Goal: Task Accomplishment & Management: Manage account settings

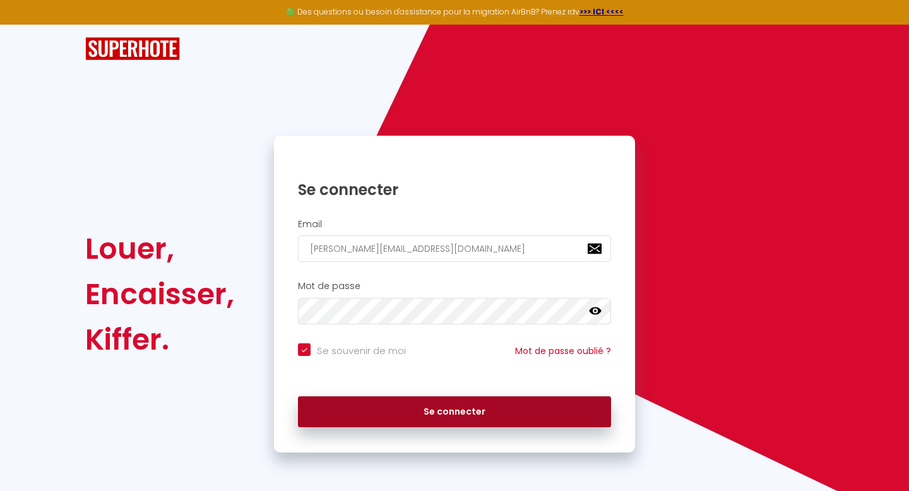
click at [458, 416] on button "Se connecter" at bounding box center [454, 412] width 313 height 32
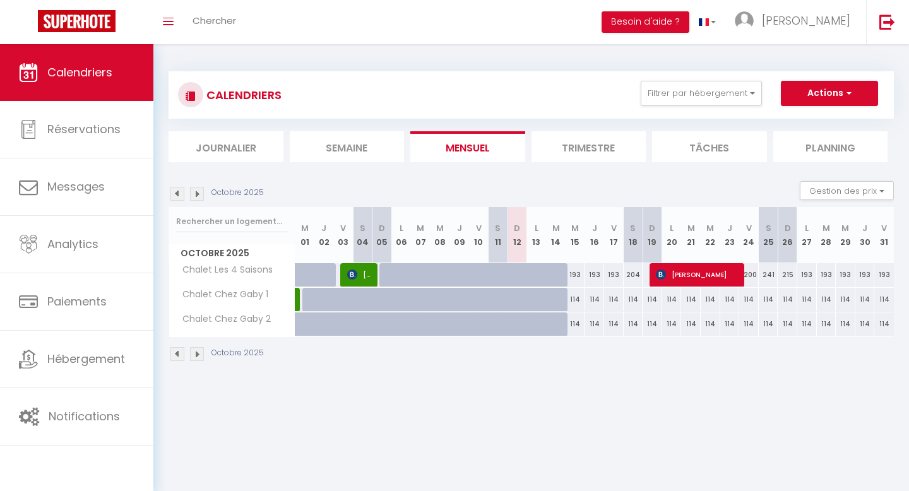
click at [192, 196] on img at bounding box center [197, 194] width 14 height 14
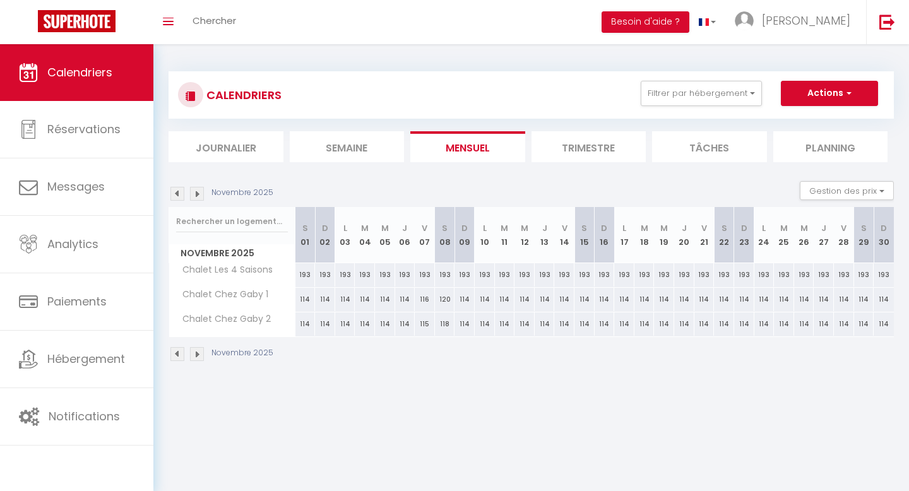
click at [192, 196] on img at bounding box center [197, 194] width 14 height 14
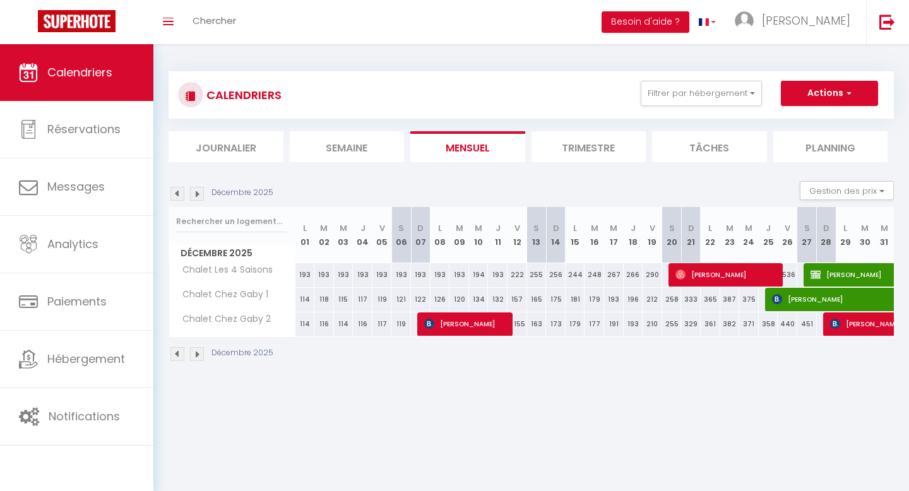
click at [192, 196] on img at bounding box center [197, 194] width 14 height 14
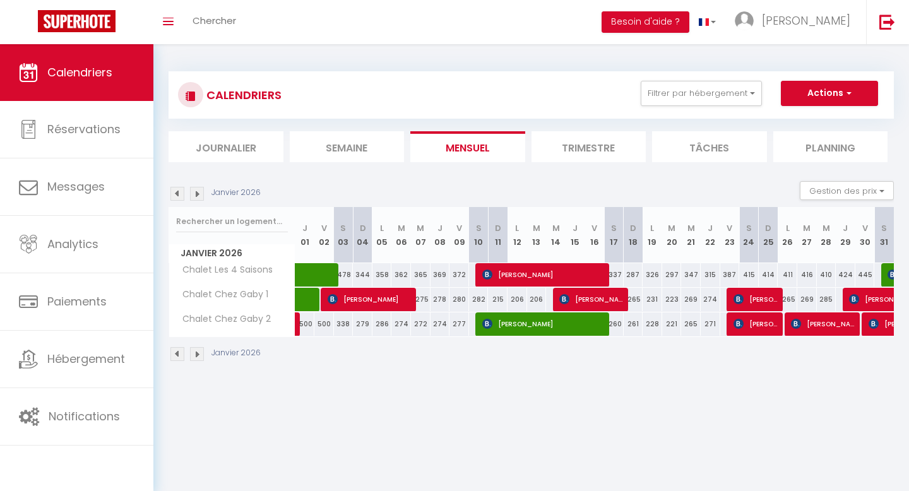
click at [192, 196] on img at bounding box center [197, 194] width 14 height 14
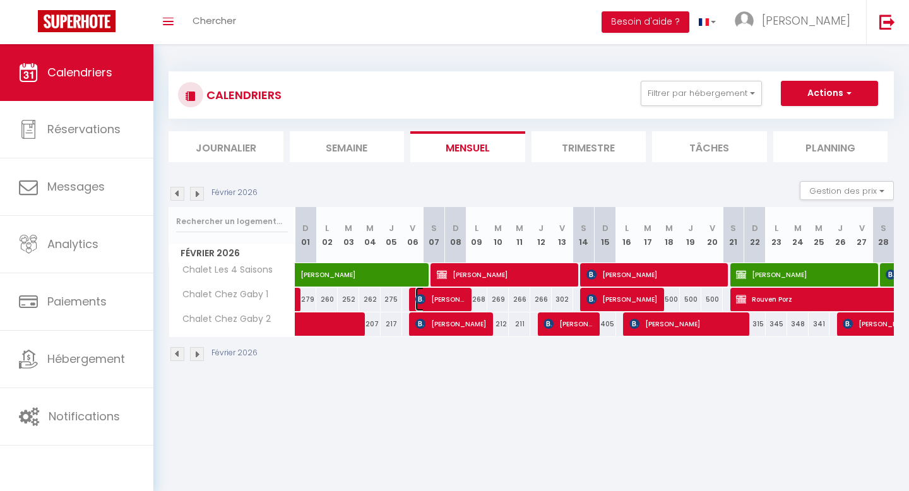
click at [425, 304] on span "[PERSON_NAME]" at bounding box center [440, 299] width 50 height 24
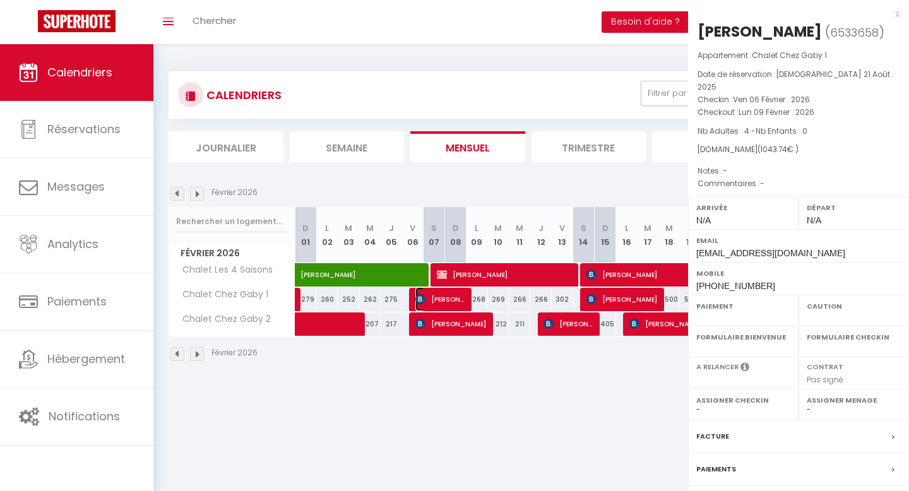
select select "KO"
select select "0"
select select "1"
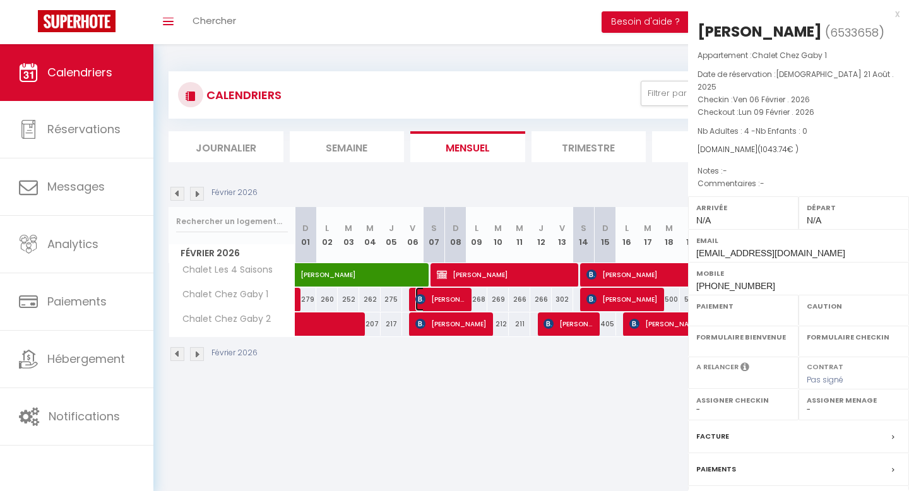
select select
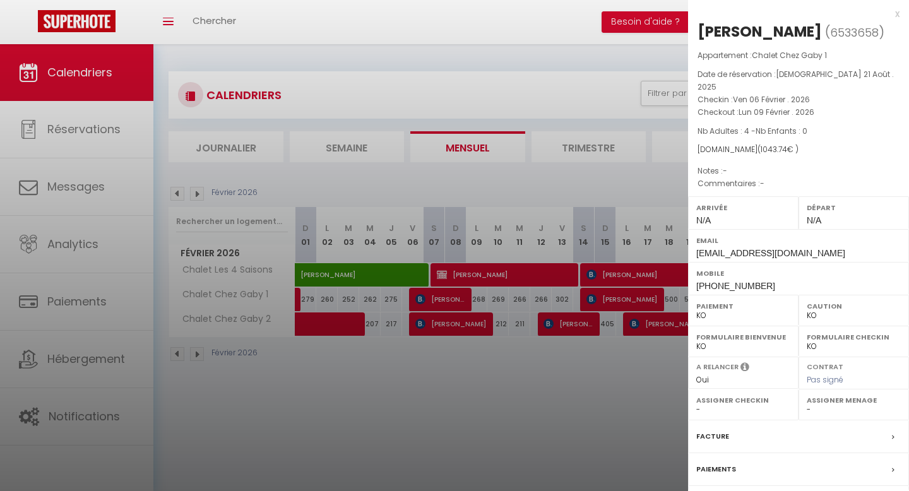
click at [632, 301] on div at bounding box center [454, 245] width 909 height 491
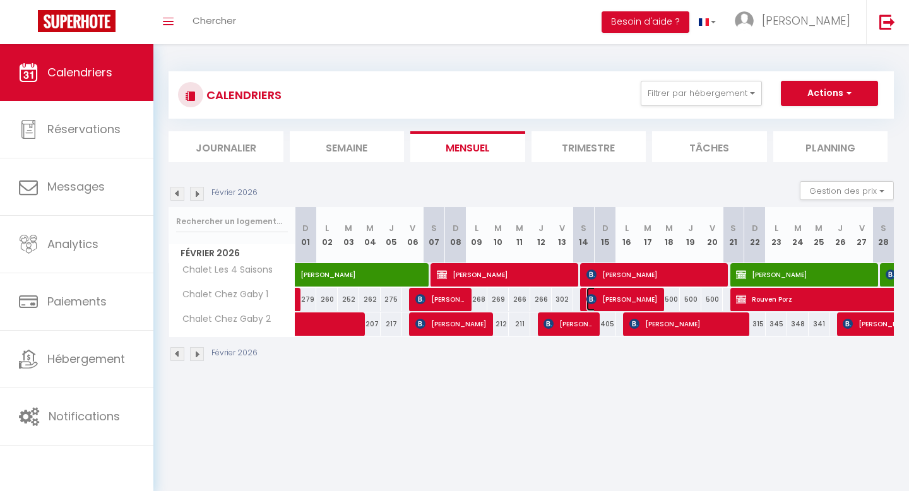
click at [611, 299] on span "[PERSON_NAME]" at bounding box center [621, 299] width 71 height 24
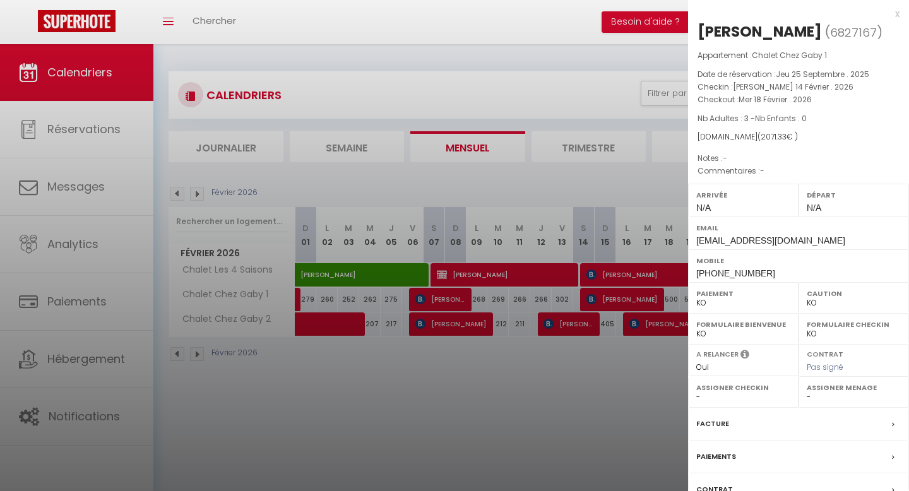
click at [611, 366] on div at bounding box center [454, 245] width 909 height 491
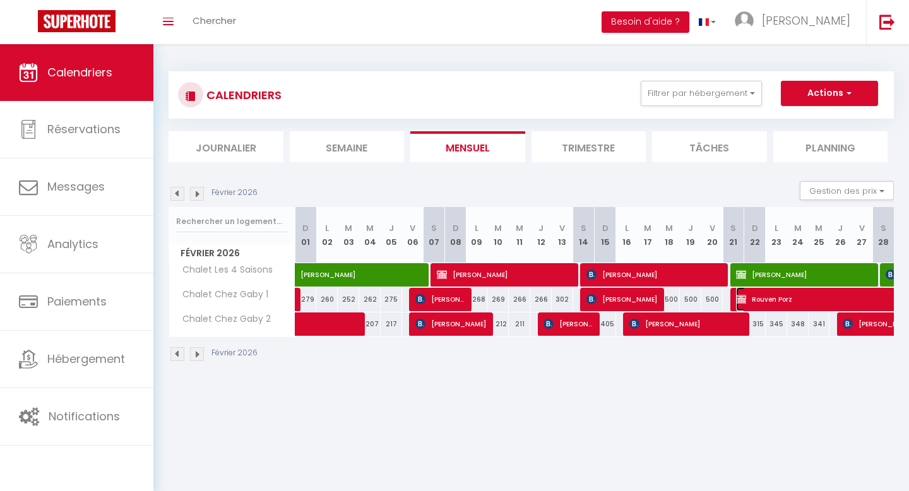
select select "OK"
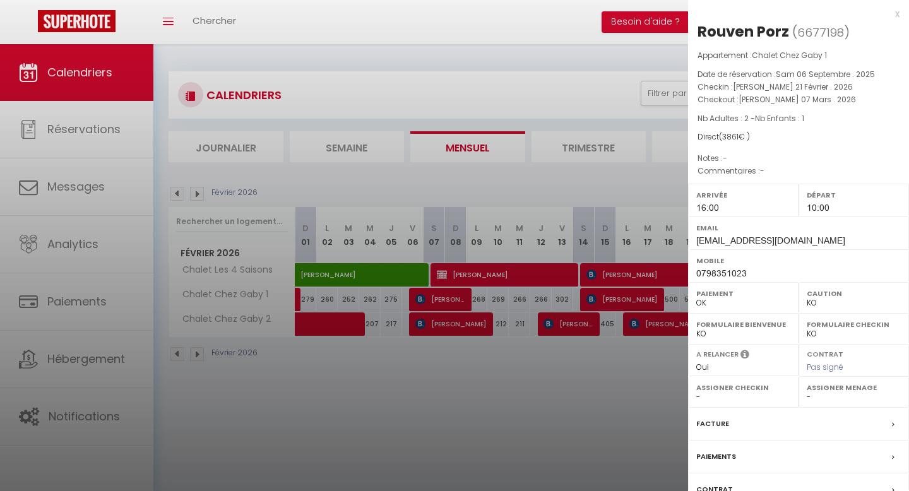
click at [605, 366] on div at bounding box center [454, 245] width 909 height 491
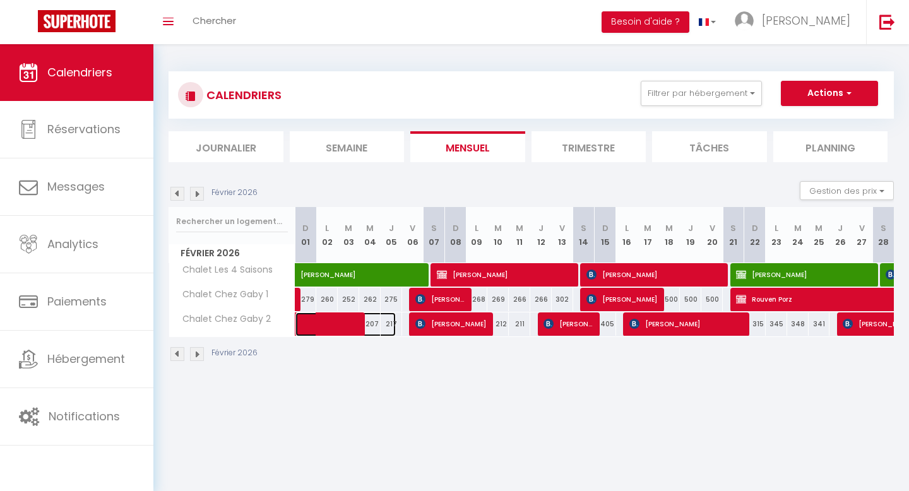
click at [302, 319] on link at bounding box center [305, 324] width 21 height 24
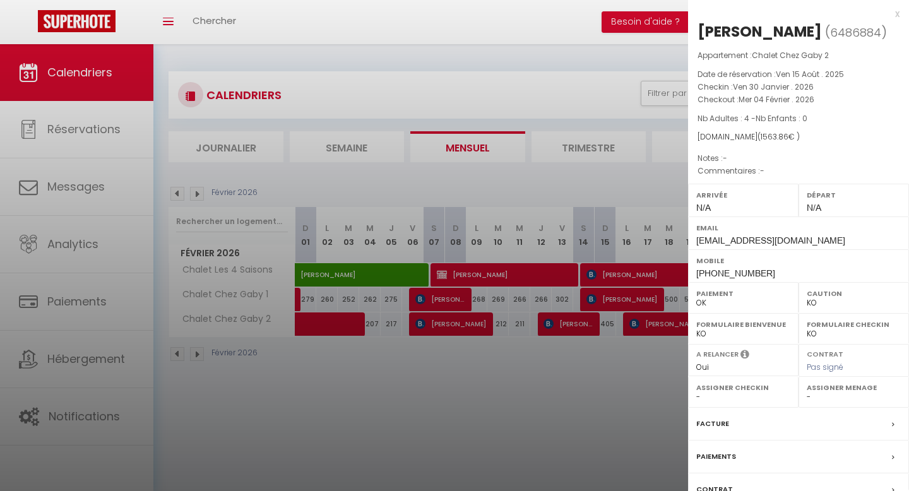
click at [454, 324] on div at bounding box center [454, 245] width 909 height 491
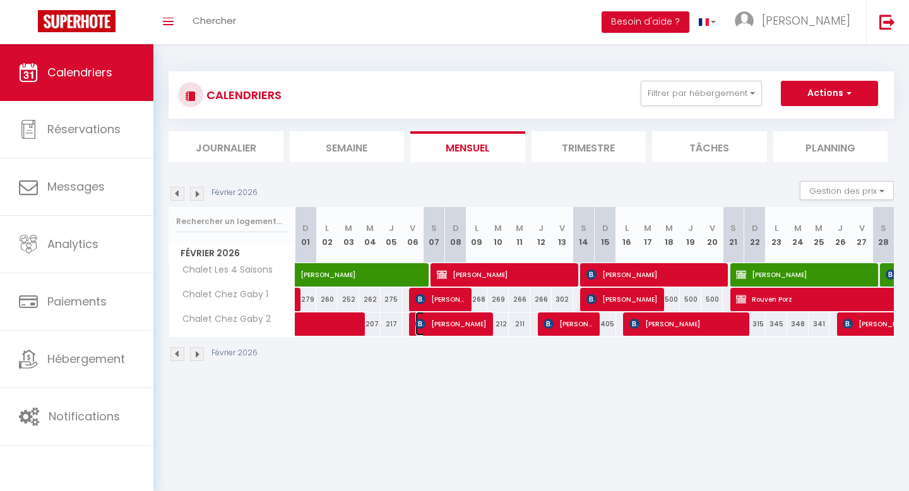
click at [454, 324] on span "[PERSON_NAME]" at bounding box center [450, 324] width 71 height 24
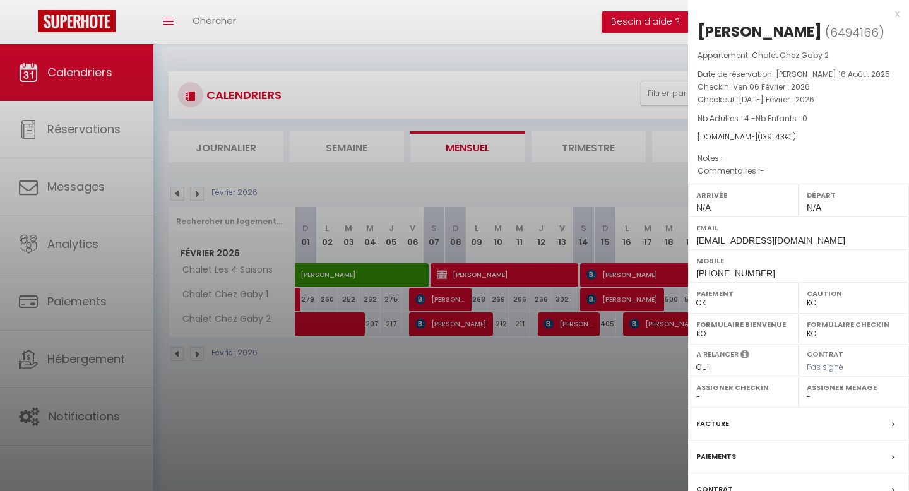
click at [557, 328] on div at bounding box center [454, 245] width 909 height 491
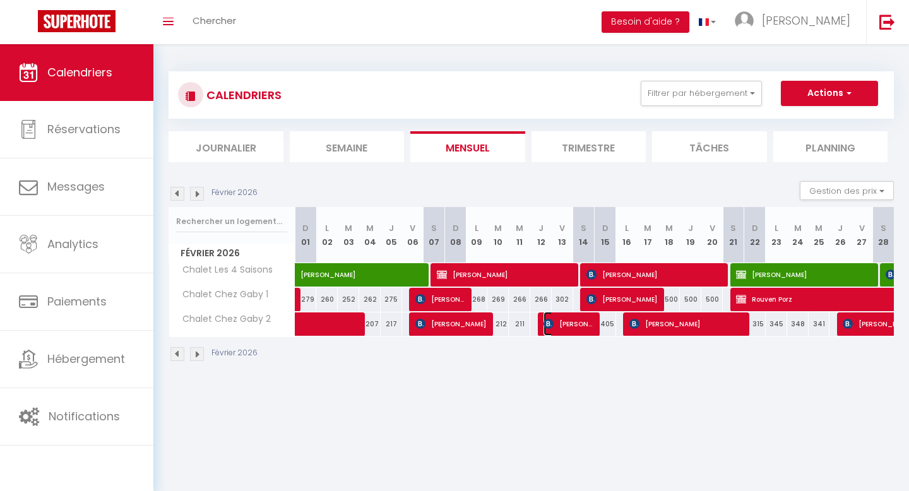
click at [558, 326] on span "[PERSON_NAME]" at bounding box center [568, 324] width 50 height 24
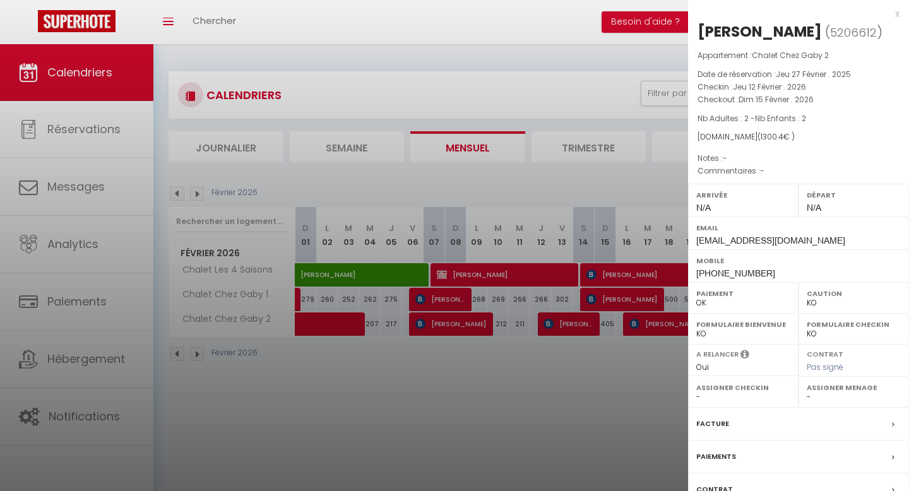
click at [550, 384] on div at bounding box center [454, 245] width 909 height 491
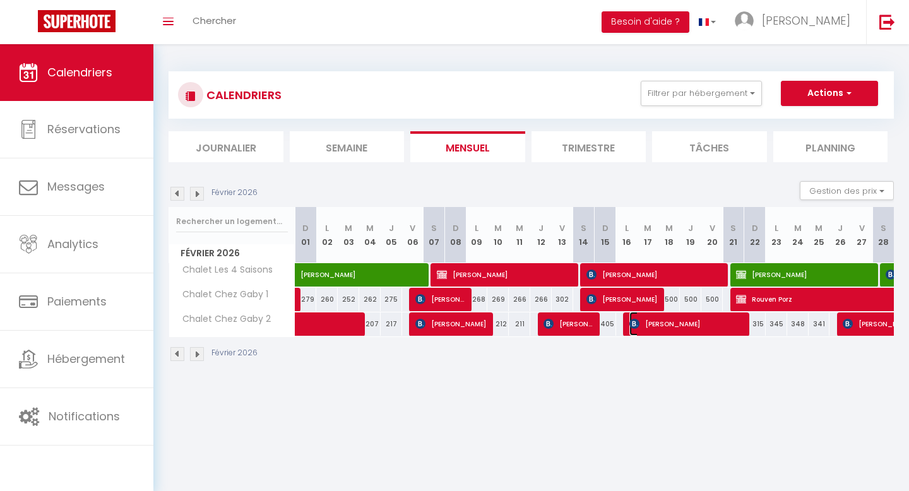
click at [645, 326] on span "[PERSON_NAME]" at bounding box center [686, 324] width 114 height 24
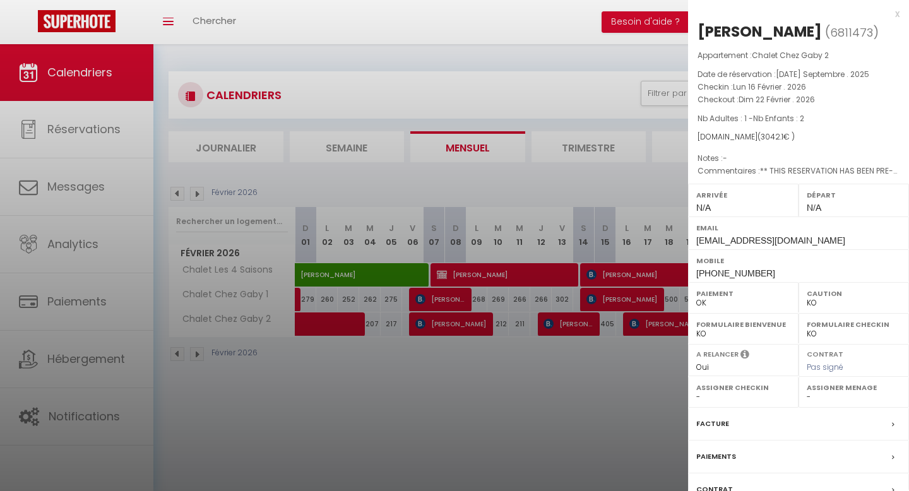
click at [650, 373] on div at bounding box center [454, 245] width 909 height 491
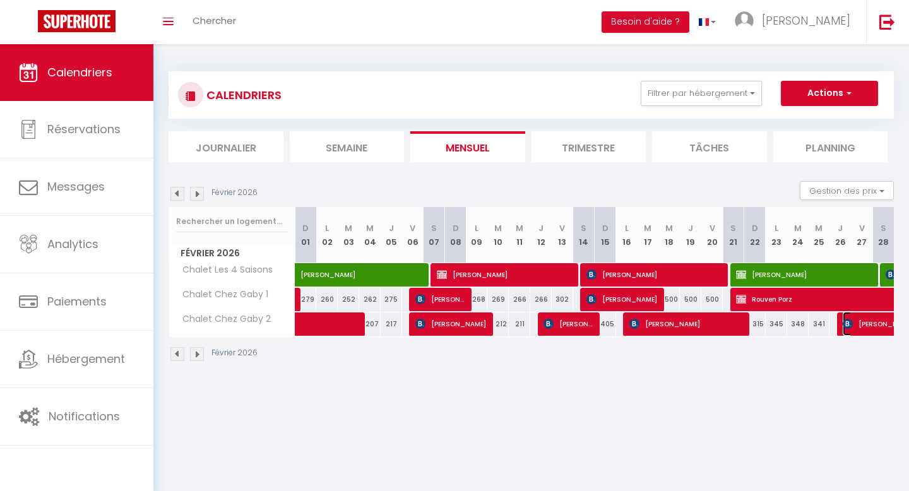
click at [853, 324] on span "[PERSON_NAME]" at bounding box center [900, 324] width 116 height 24
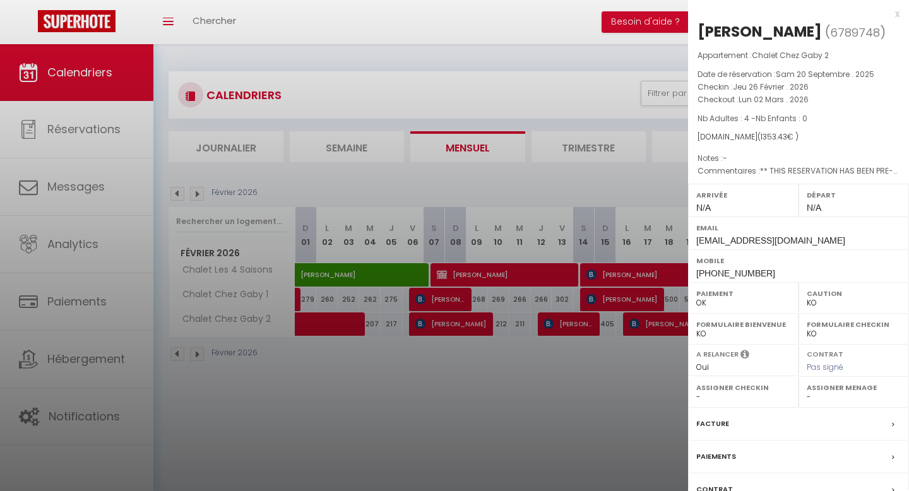
click at [523, 458] on div at bounding box center [454, 245] width 909 height 491
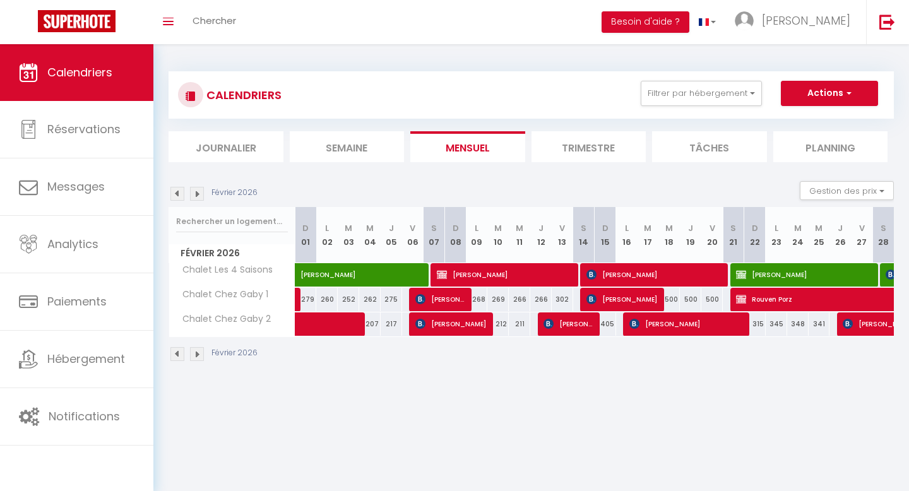
click at [196, 194] on img at bounding box center [197, 194] width 14 height 14
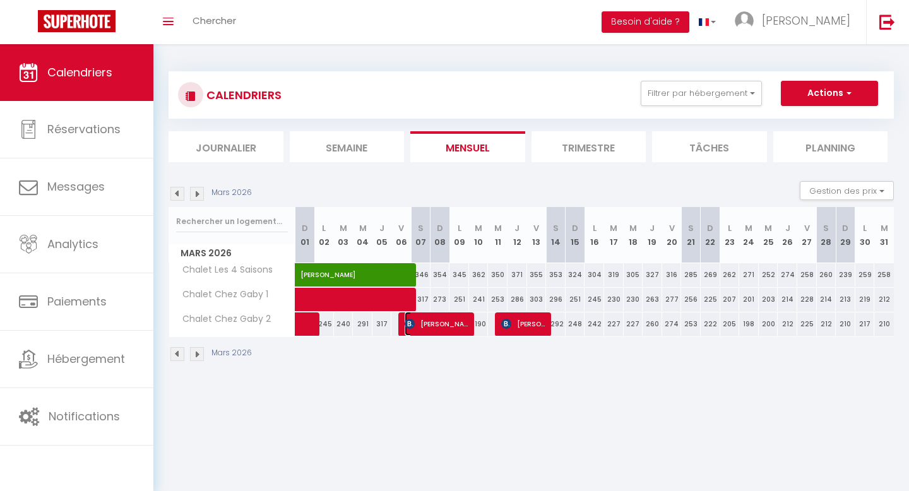
click at [463, 329] on span "[PERSON_NAME]" at bounding box center [436, 324] width 65 height 24
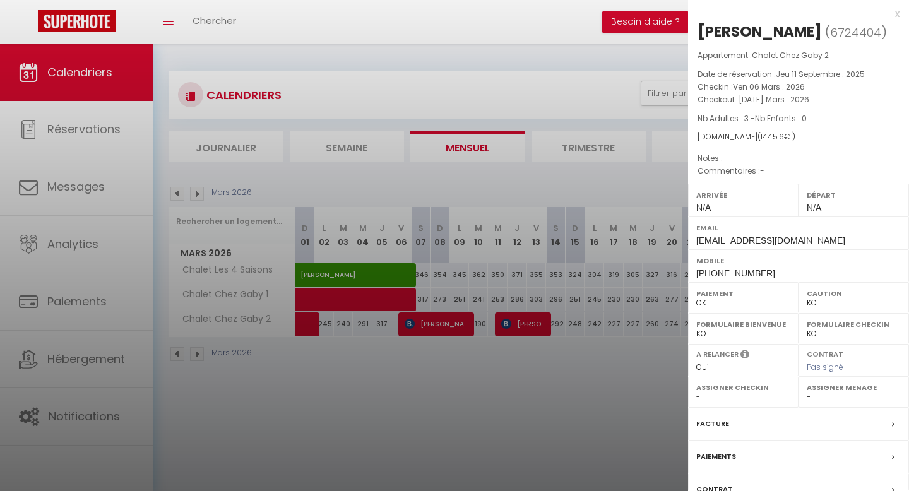
click at [387, 353] on div at bounding box center [454, 245] width 909 height 491
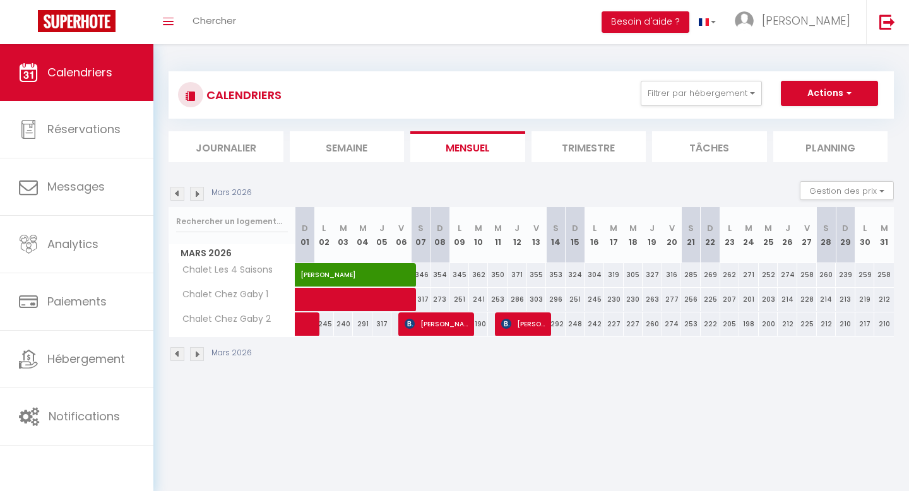
scroll to position [44, 0]
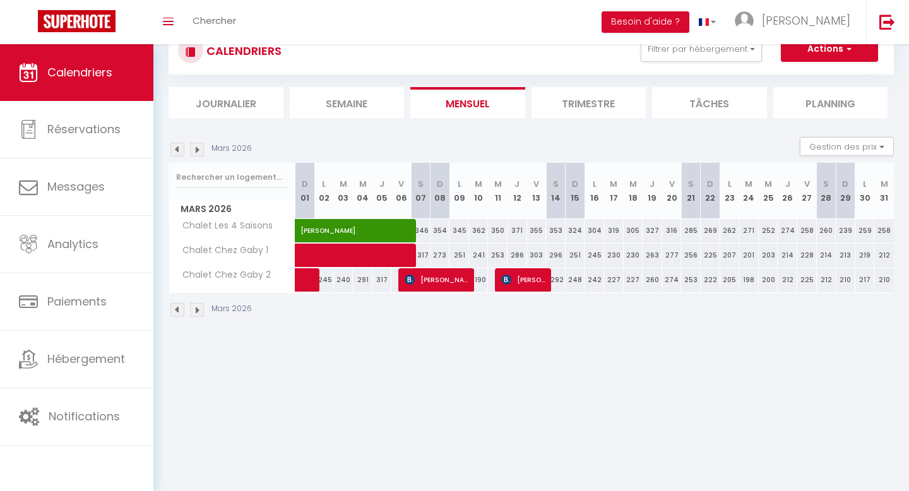
click at [196, 307] on img at bounding box center [197, 310] width 14 height 14
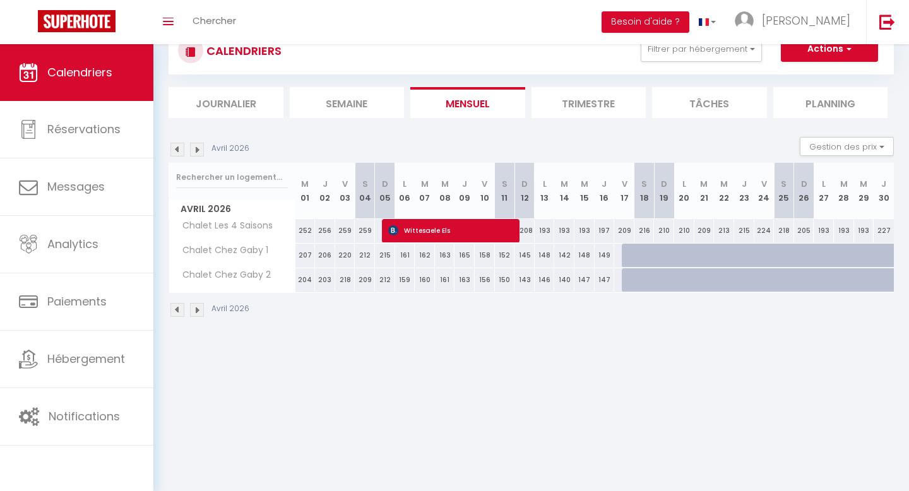
click at [175, 313] on img at bounding box center [177, 310] width 14 height 14
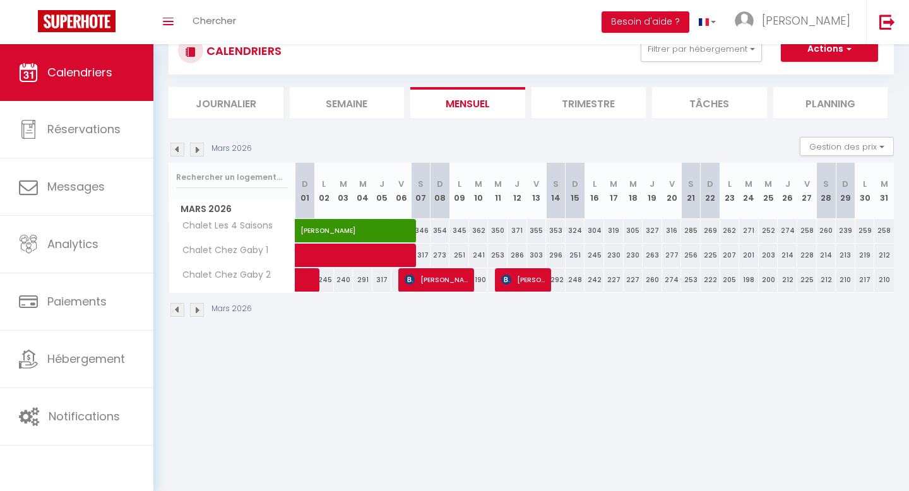
click at [175, 313] on img at bounding box center [177, 310] width 14 height 14
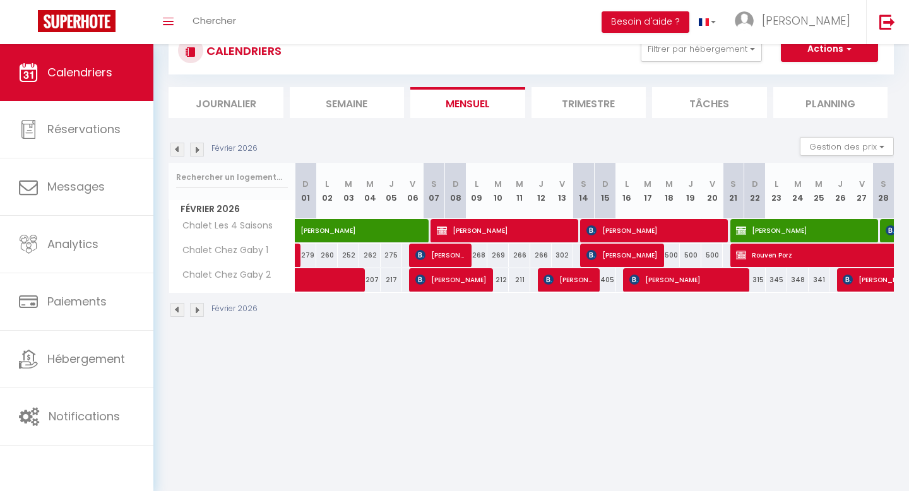
click at [175, 313] on img at bounding box center [177, 310] width 14 height 14
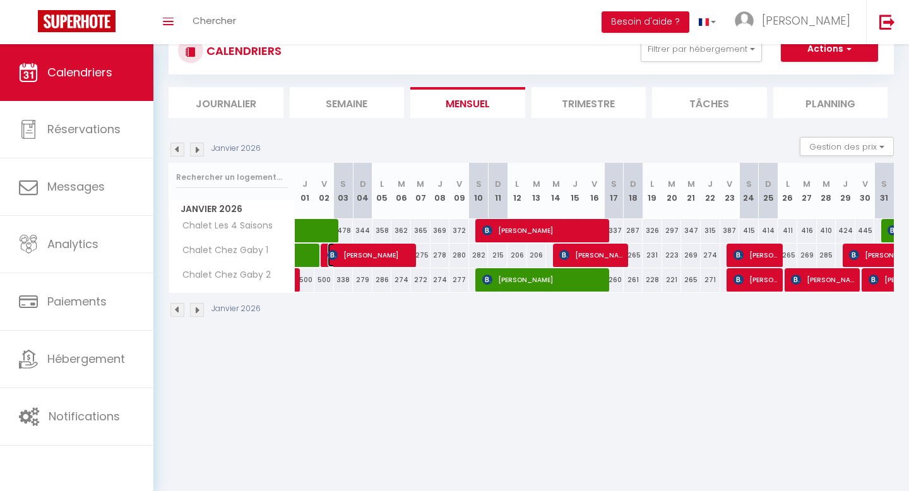
click at [333, 262] on span "[PERSON_NAME]" at bounding box center [369, 255] width 85 height 24
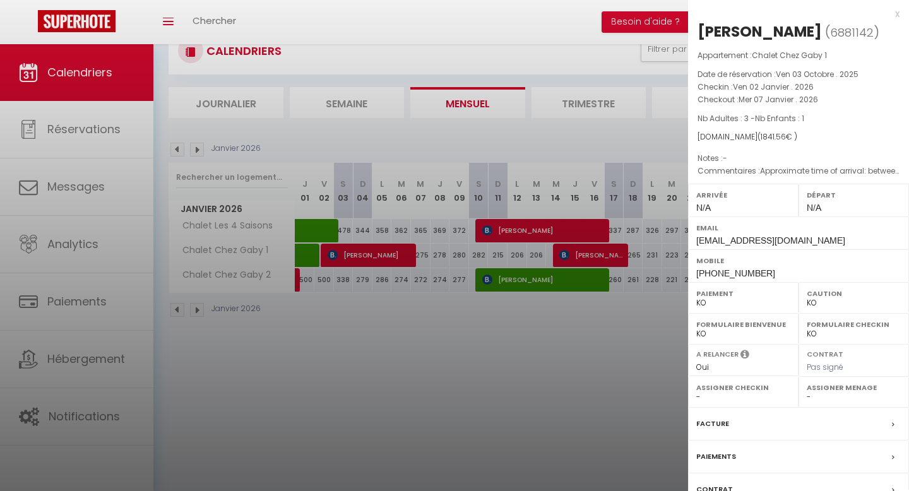
click at [421, 327] on div at bounding box center [454, 245] width 909 height 491
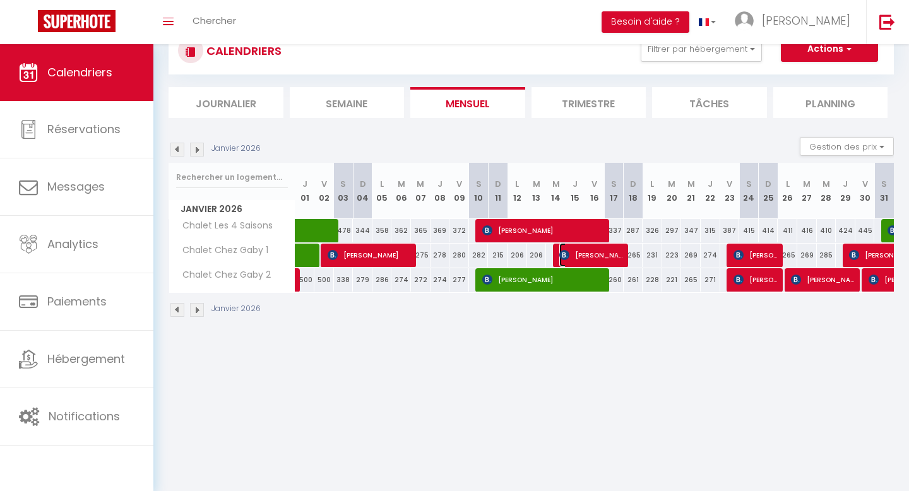
click at [581, 254] on span "[PERSON_NAME]" at bounding box center [591, 255] width 65 height 24
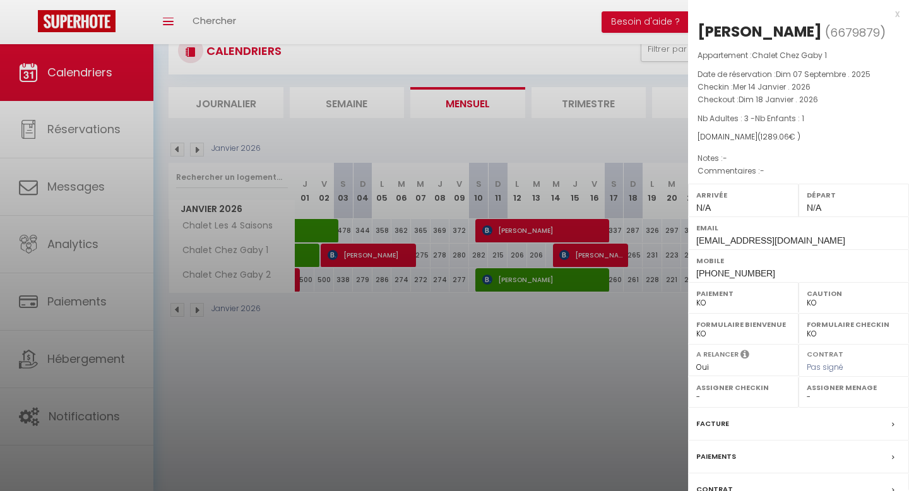
click at [562, 321] on div at bounding box center [454, 245] width 909 height 491
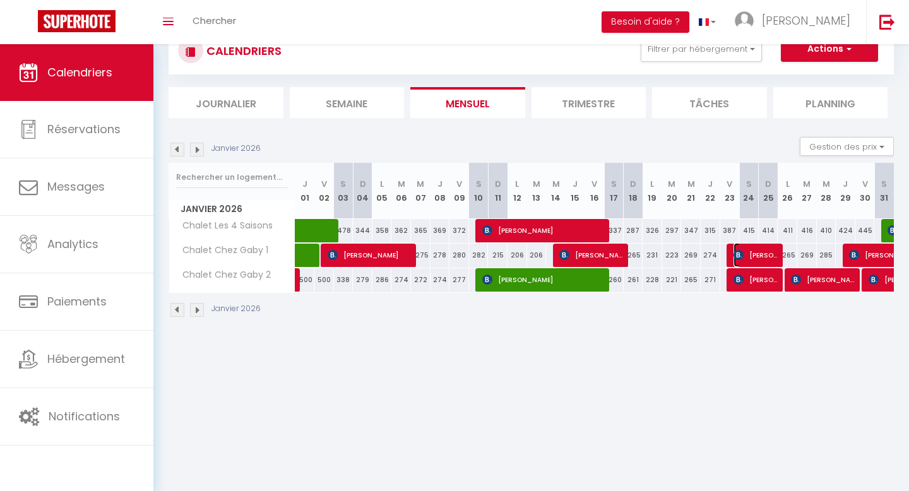
click at [746, 259] on span "[PERSON_NAME]" at bounding box center [755, 255] width 45 height 24
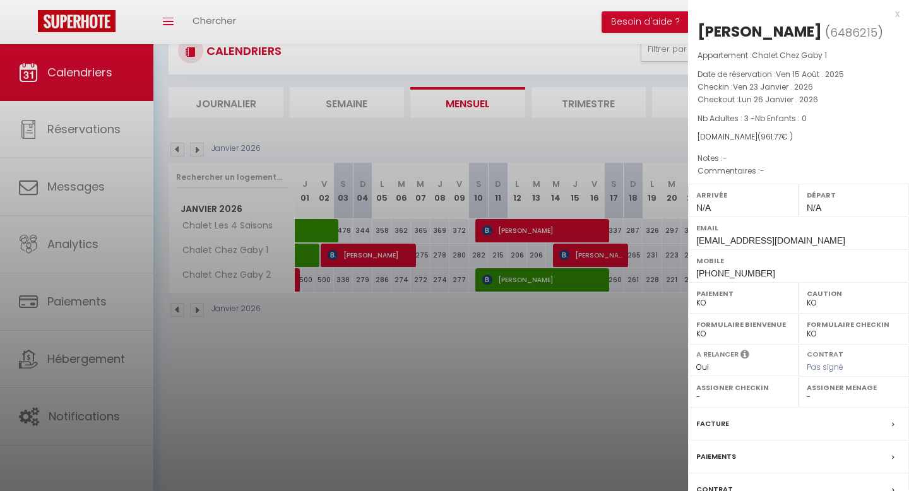
click at [587, 365] on div at bounding box center [454, 245] width 909 height 491
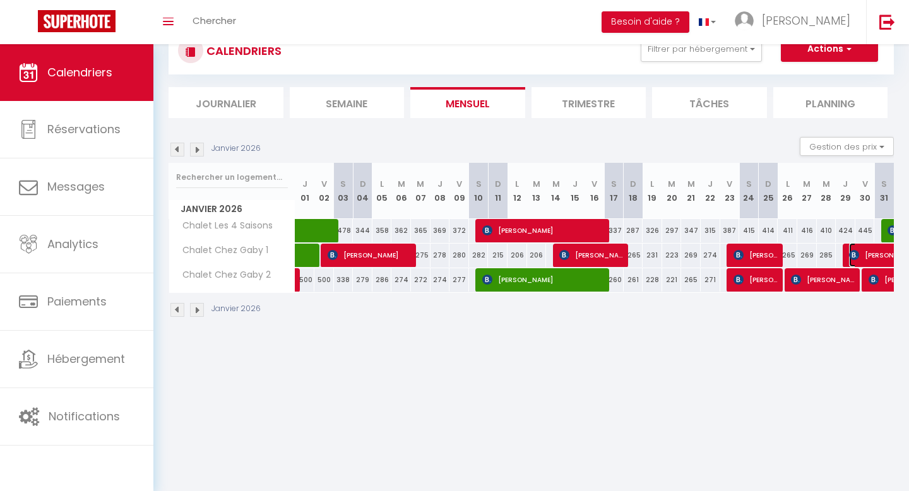
click at [861, 255] on span "[PERSON_NAME]" at bounding box center [892, 255] width 87 height 24
select select "OK"
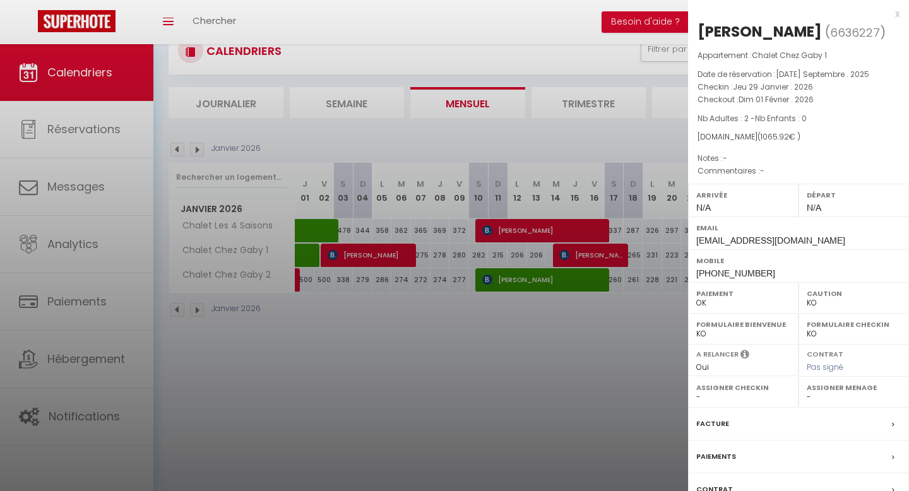
click at [654, 343] on div at bounding box center [454, 245] width 909 height 491
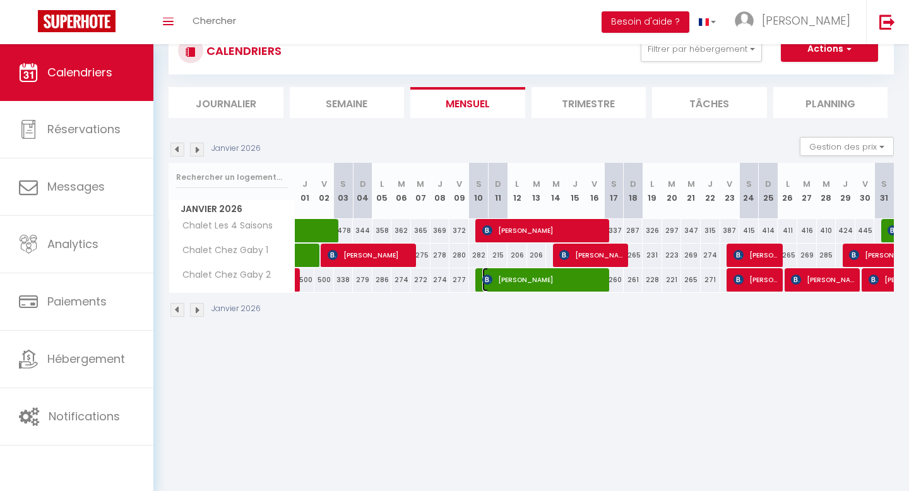
click at [599, 281] on span "[PERSON_NAME]" at bounding box center [544, 280] width 124 height 24
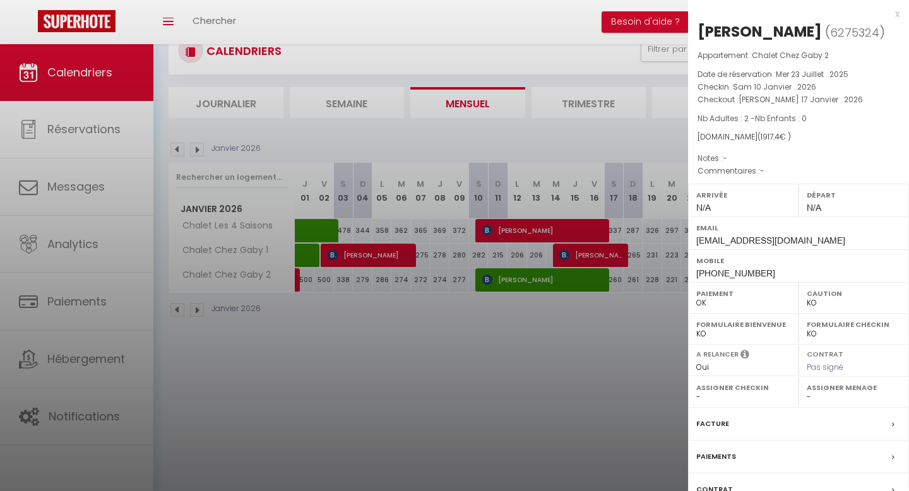
click at [601, 303] on div at bounding box center [454, 245] width 909 height 491
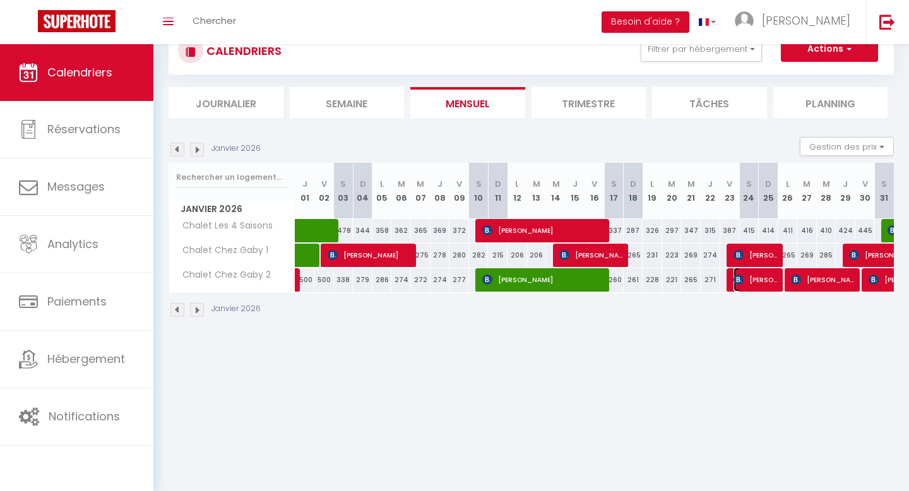
click at [750, 283] on span "[PERSON_NAME]" at bounding box center [755, 280] width 45 height 24
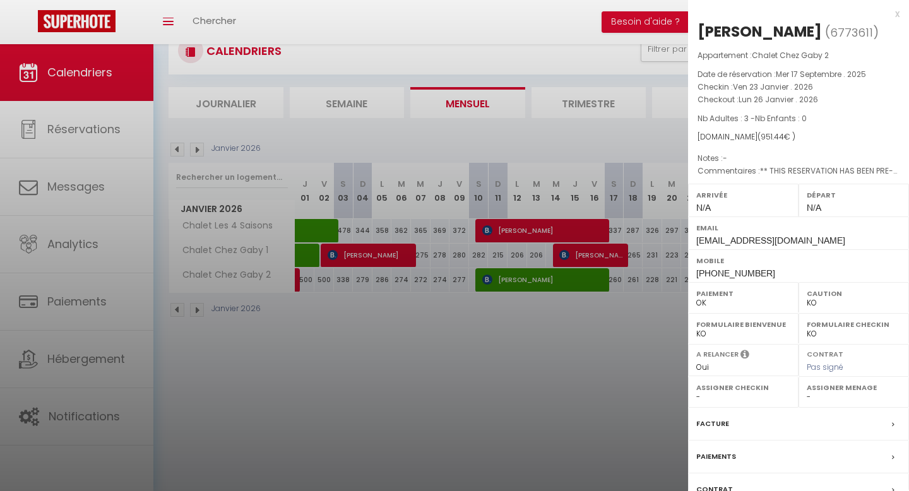
click at [663, 317] on div at bounding box center [454, 245] width 909 height 491
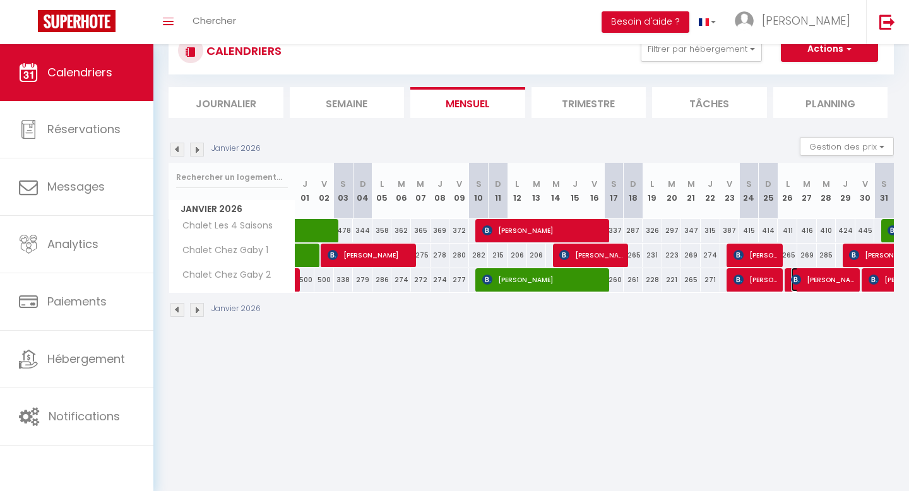
click at [808, 285] on span "[PERSON_NAME]" at bounding box center [823, 280] width 65 height 24
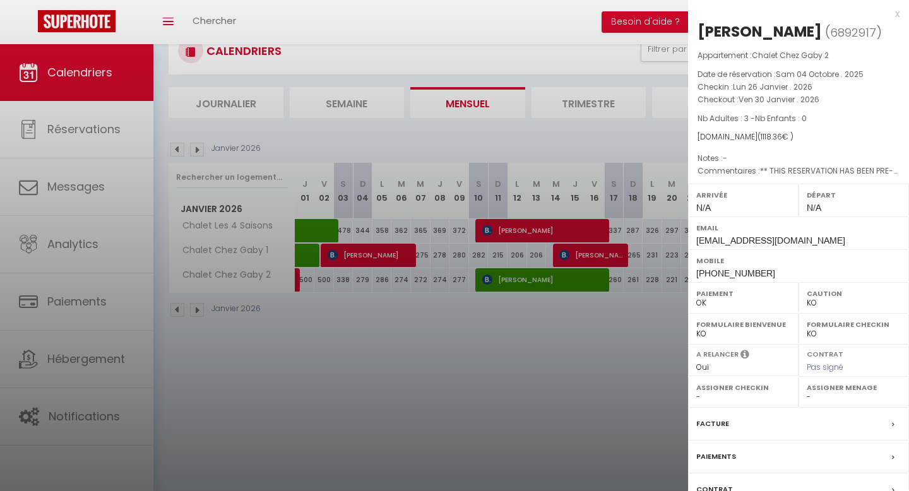
click at [601, 353] on div at bounding box center [454, 245] width 909 height 491
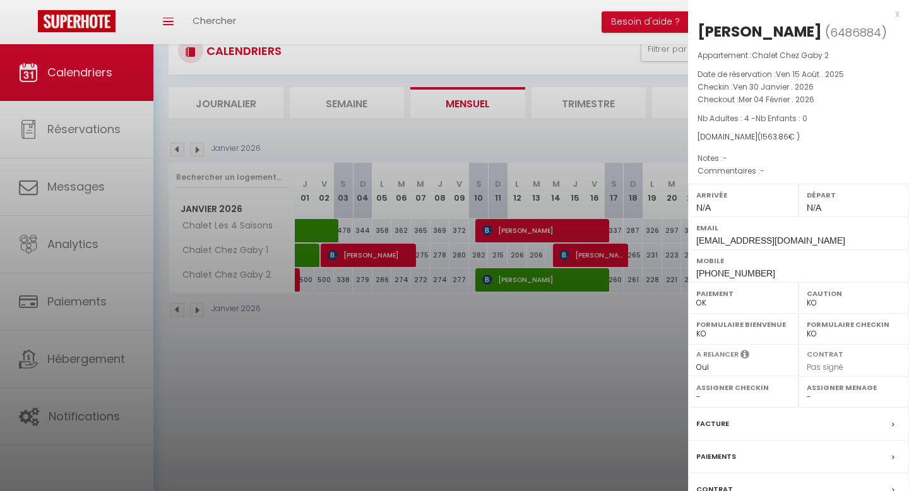
click at [624, 427] on div at bounding box center [454, 245] width 909 height 491
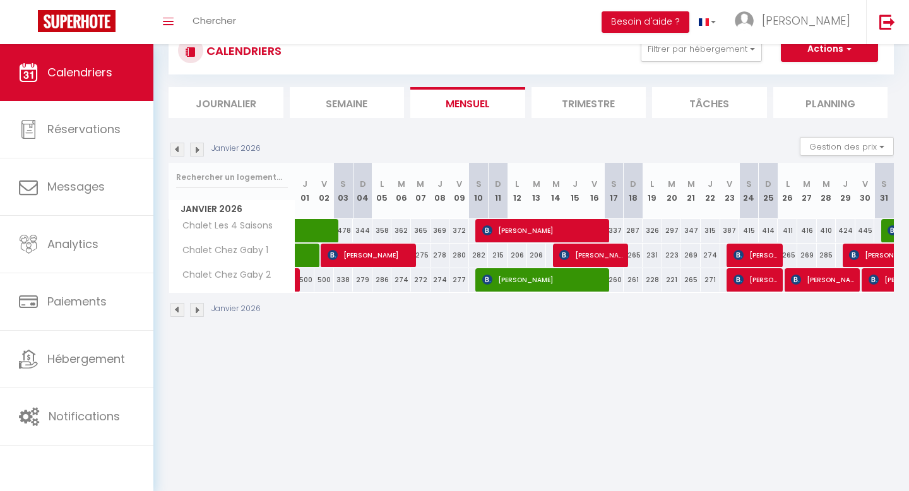
click at [177, 151] on img at bounding box center [177, 150] width 14 height 14
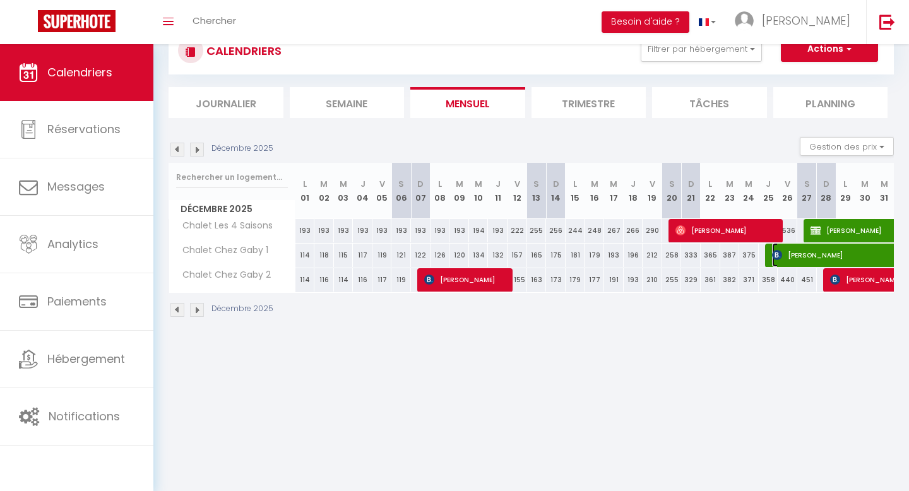
click at [773, 259] on img at bounding box center [777, 255] width 10 height 10
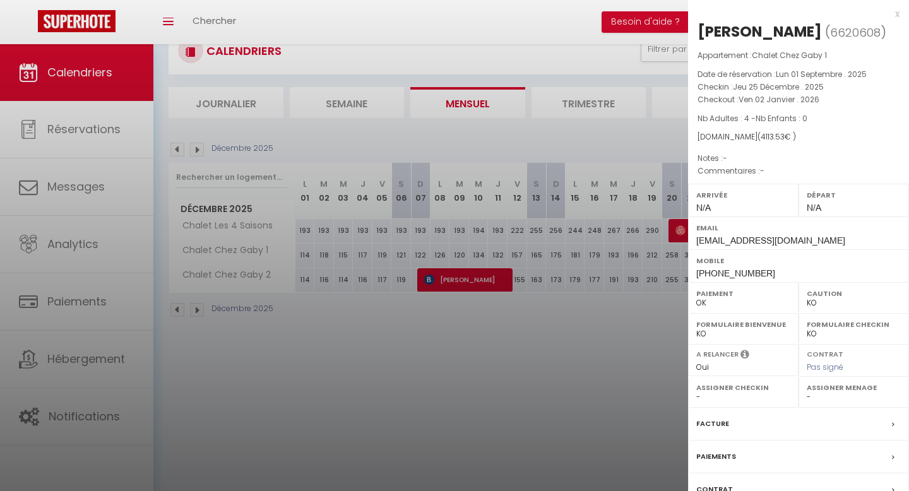
click at [560, 416] on div at bounding box center [454, 245] width 909 height 491
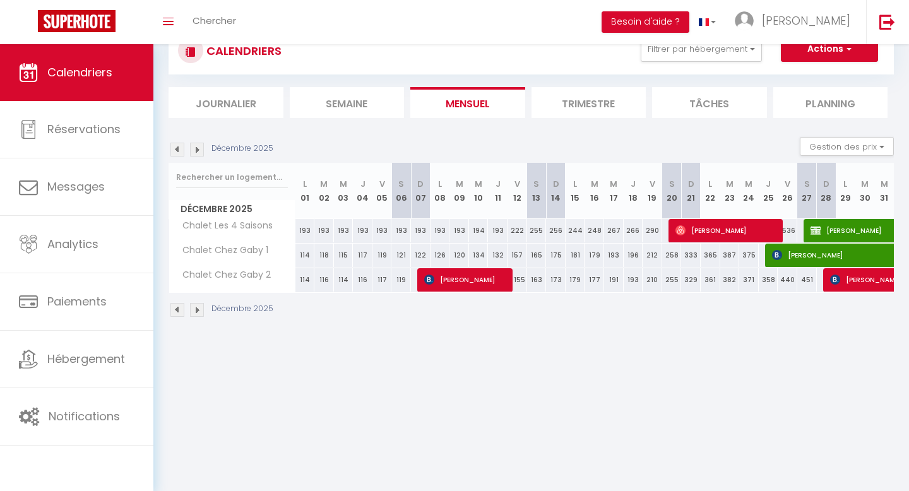
click at [193, 153] on img at bounding box center [197, 150] width 14 height 14
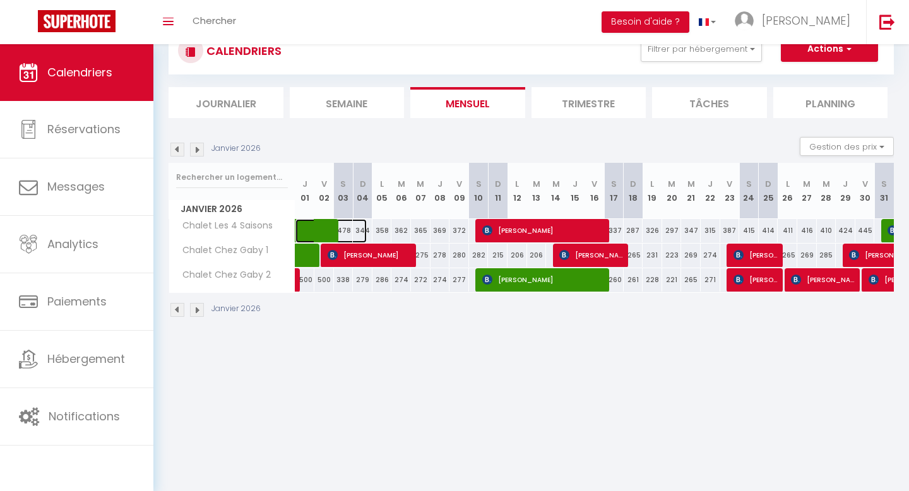
click at [314, 233] on span at bounding box center [338, 231] width 58 height 24
select select "34772"
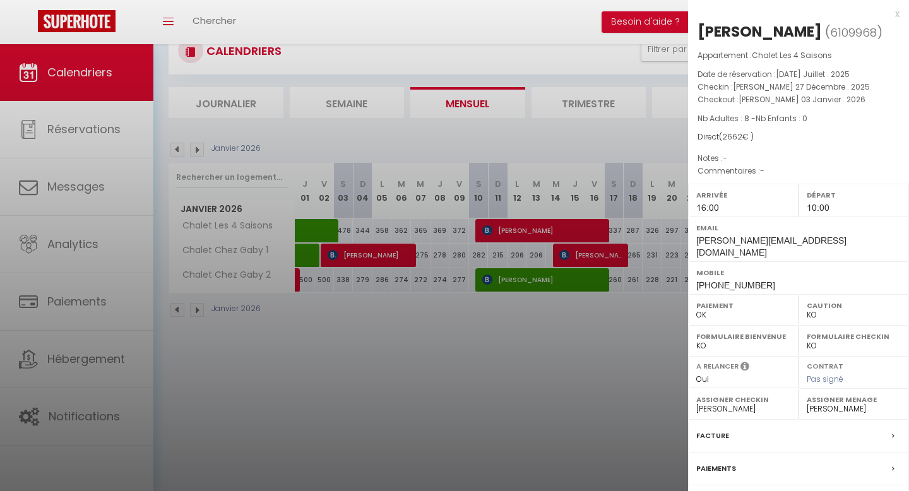
click at [308, 250] on div at bounding box center [454, 245] width 909 height 491
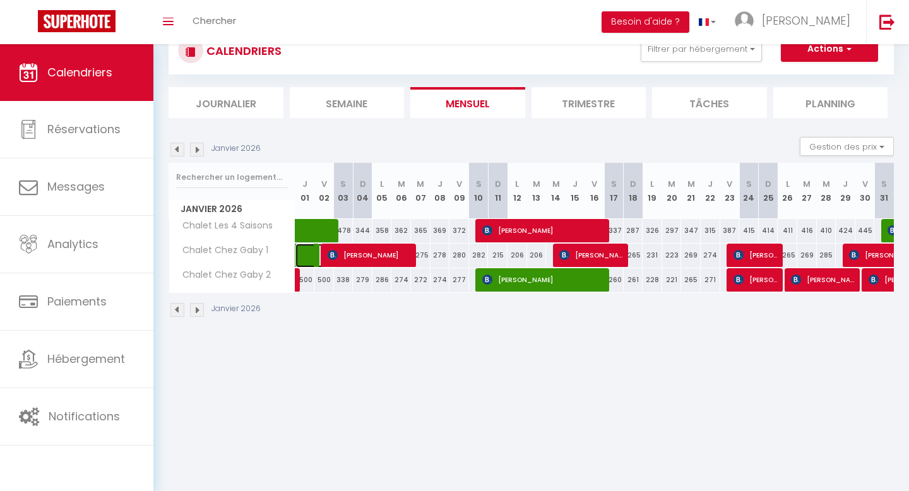
click at [309, 250] on span at bounding box center [323, 256] width 29 height 24
select select
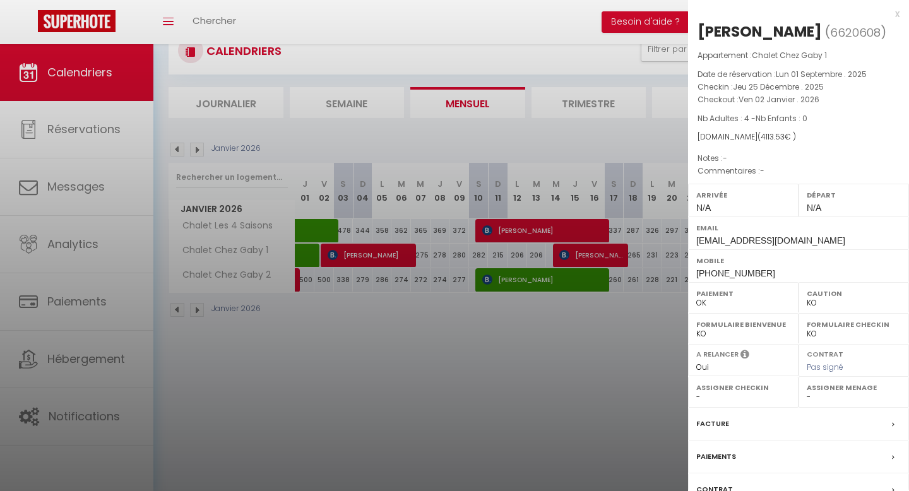
click at [474, 350] on div at bounding box center [454, 245] width 909 height 491
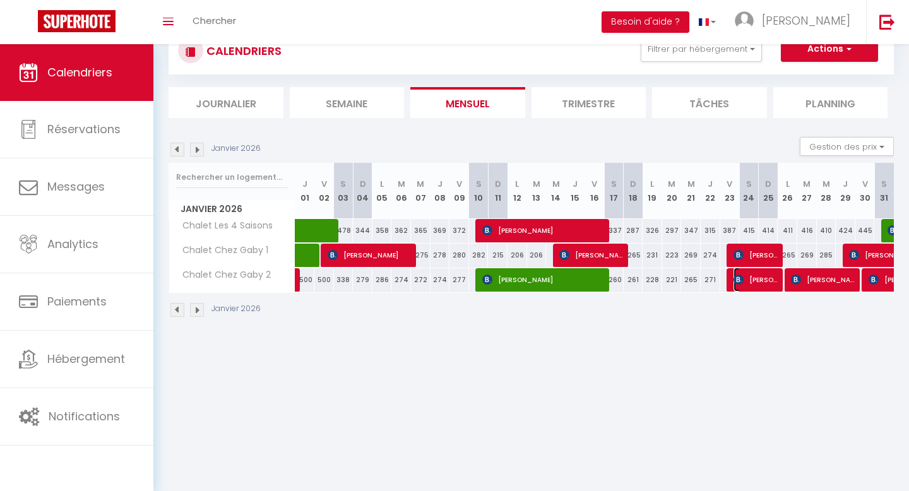
click at [773, 280] on span "[PERSON_NAME]" at bounding box center [755, 280] width 45 height 24
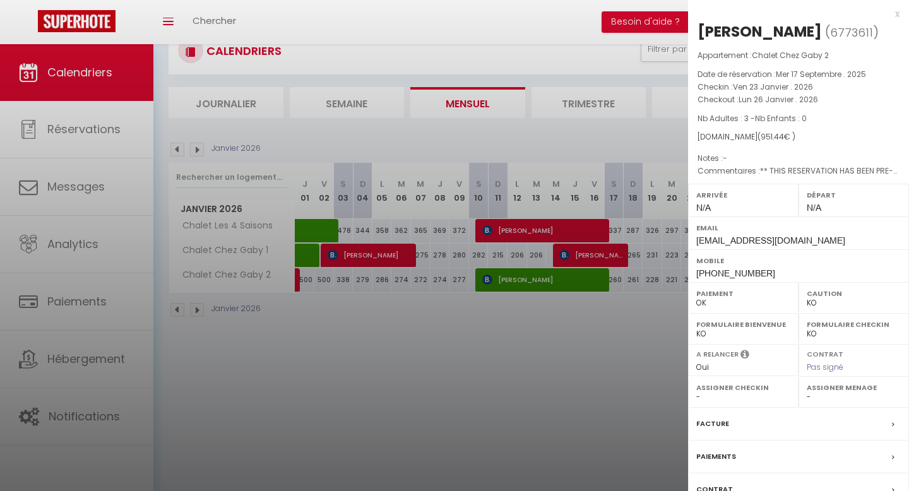
click at [894, 15] on div "x" at bounding box center [793, 13] width 211 height 15
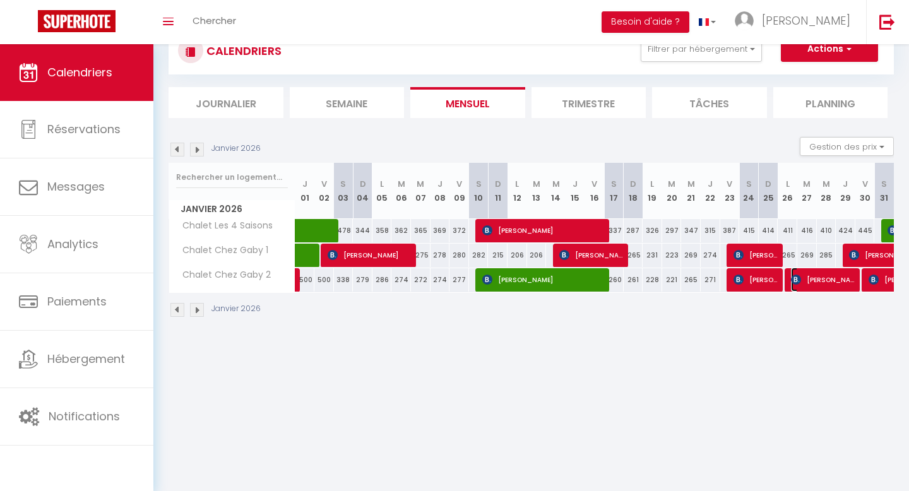
click at [806, 288] on span "[PERSON_NAME]" at bounding box center [823, 280] width 65 height 24
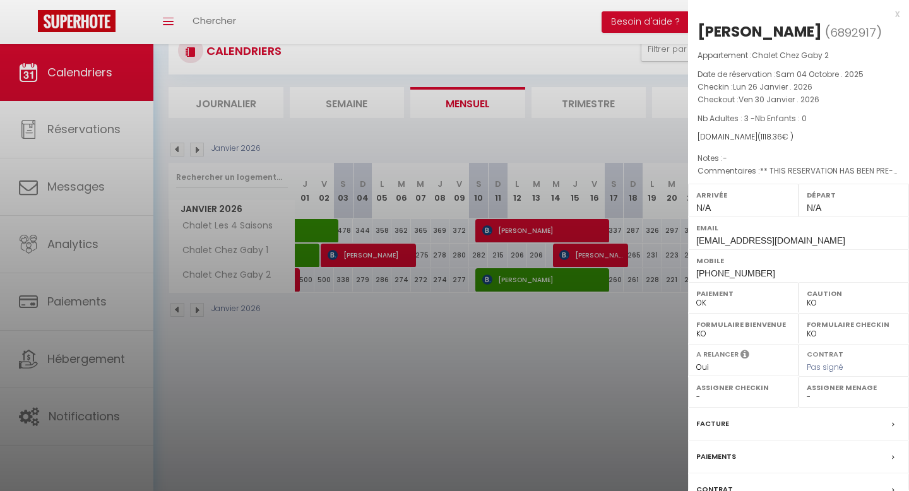
click at [604, 299] on div at bounding box center [454, 245] width 909 height 491
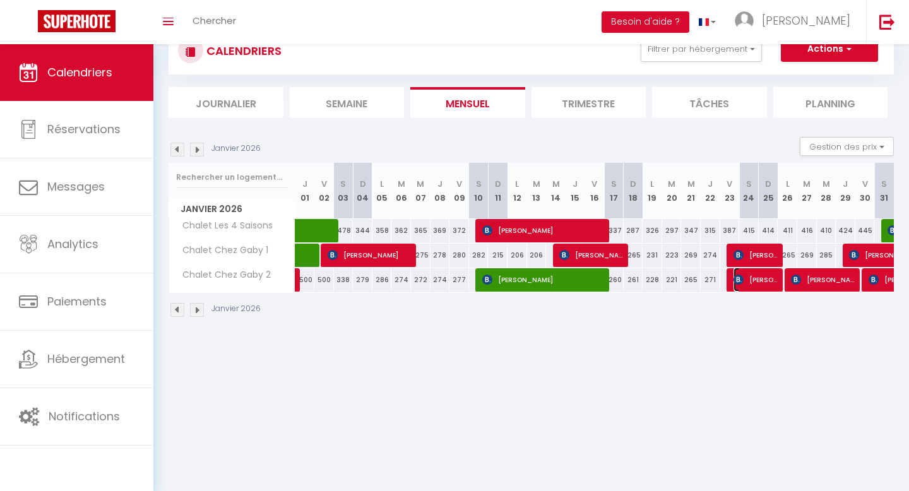
click at [772, 282] on span "[PERSON_NAME]" at bounding box center [755, 280] width 45 height 24
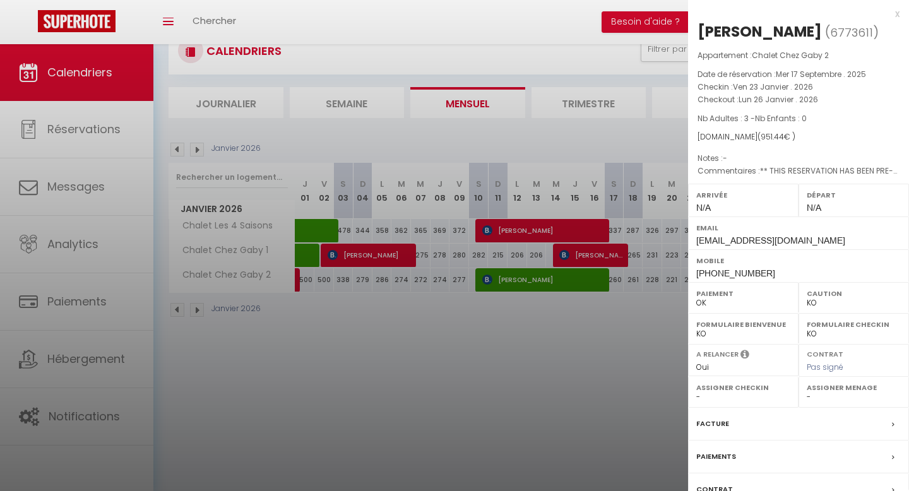
click at [653, 343] on div at bounding box center [454, 245] width 909 height 491
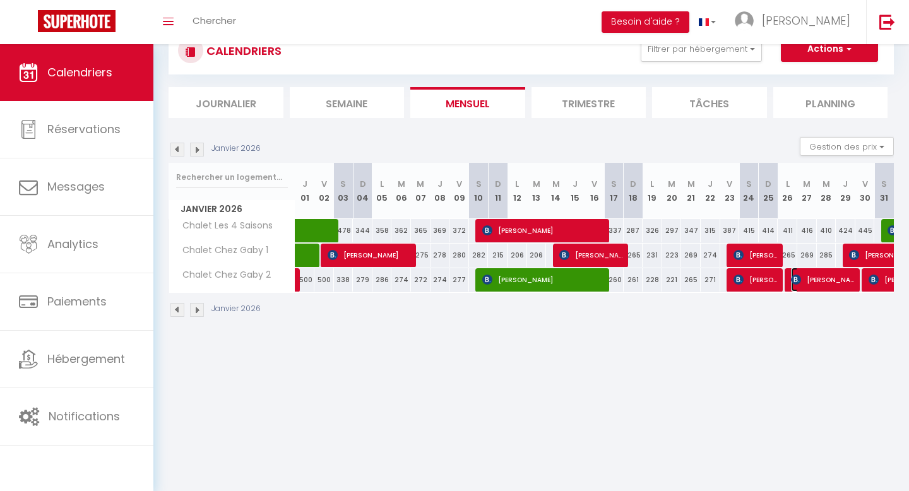
click at [823, 278] on span "[PERSON_NAME]" at bounding box center [823, 280] width 65 height 24
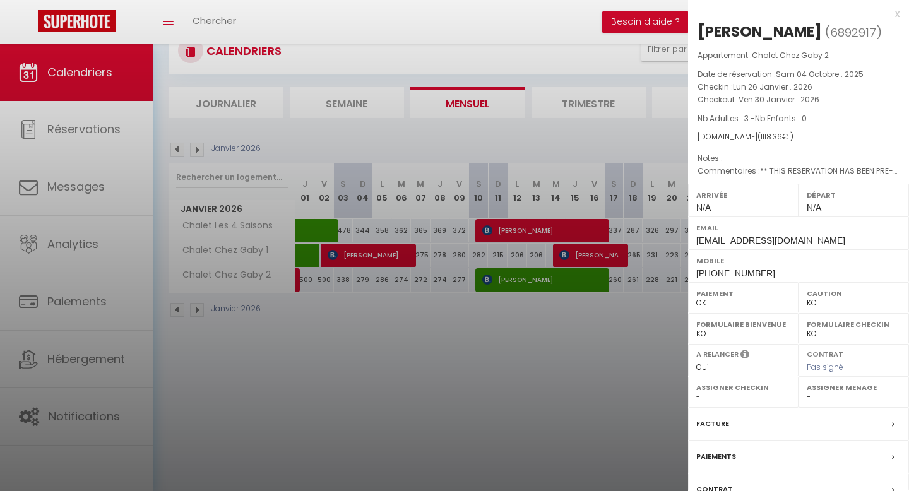
click at [670, 347] on div at bounding box center [454, 245] width 909 height 491
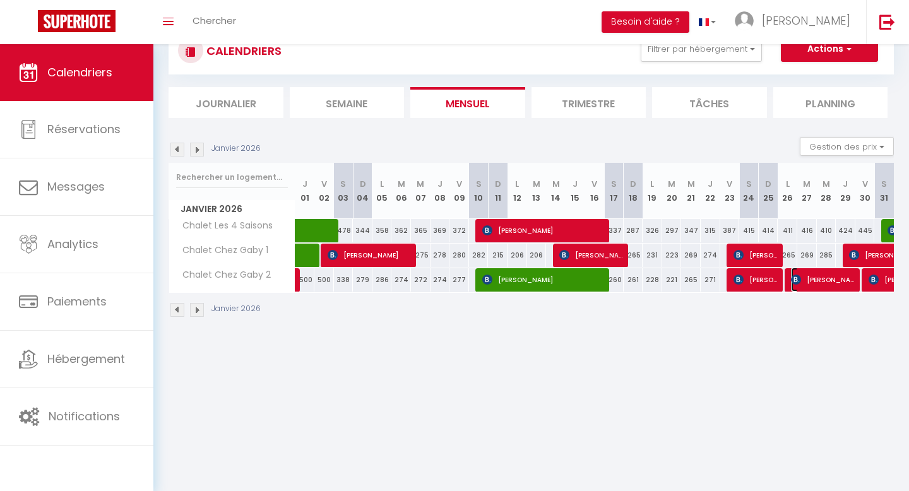
click at [844, 281] on span "[PERSON_NAME]" at bounding box center [823, 280] width 65 height 24
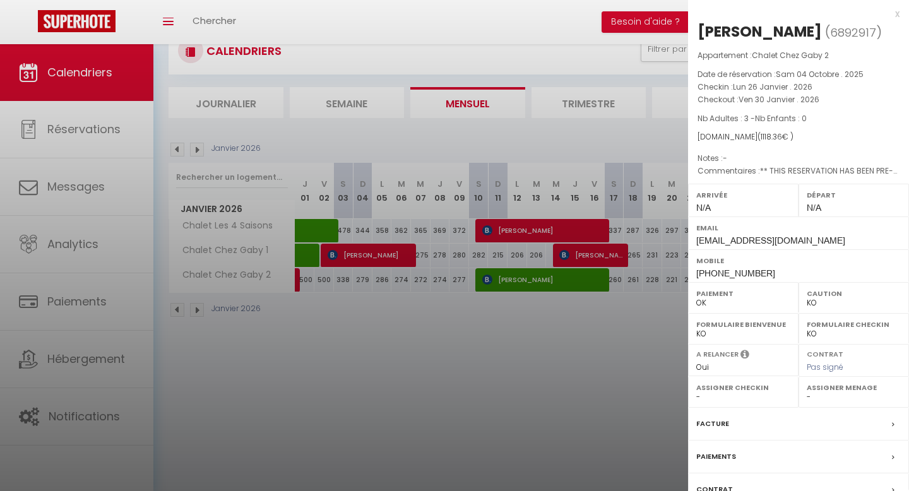
click at [664, 351] on div at bounding box center [454, 245] width 909 height 491
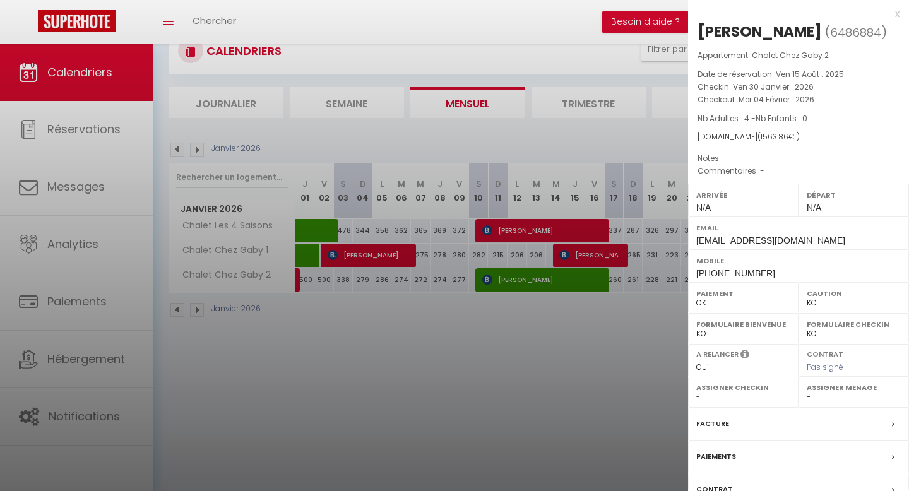
click at [615, 329] on div at bounding box center [454, 245] width 909 height 491
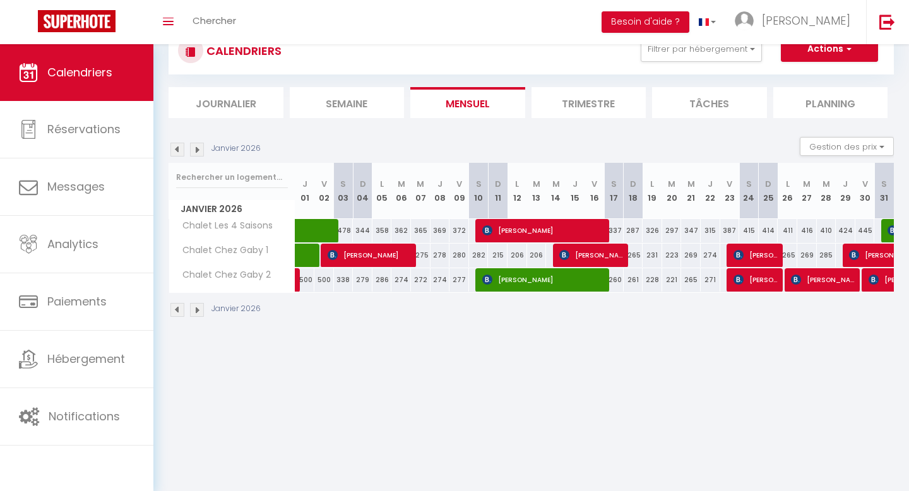
click at [198, 151] on img at bounding box center [197, 150] width 14 height 14
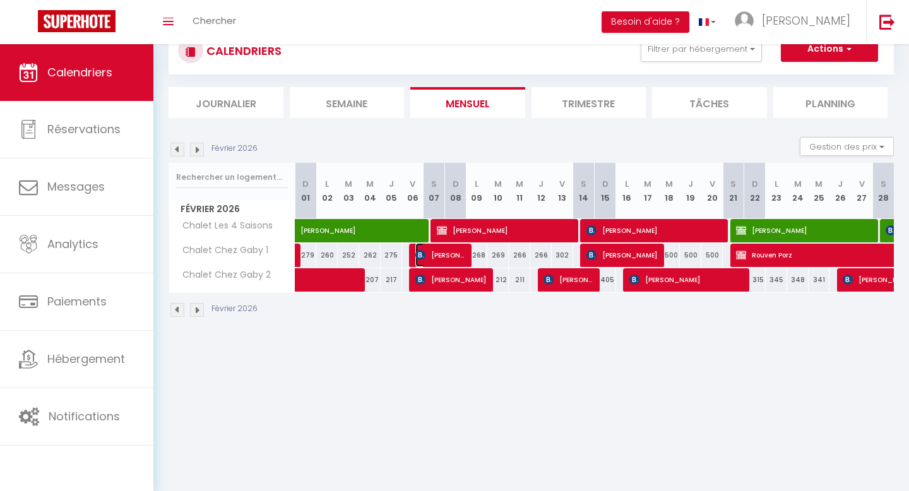
click at [418, 262] on span "[PERSON_NAME]" at bounding box center [440, 255] width 50 height 24
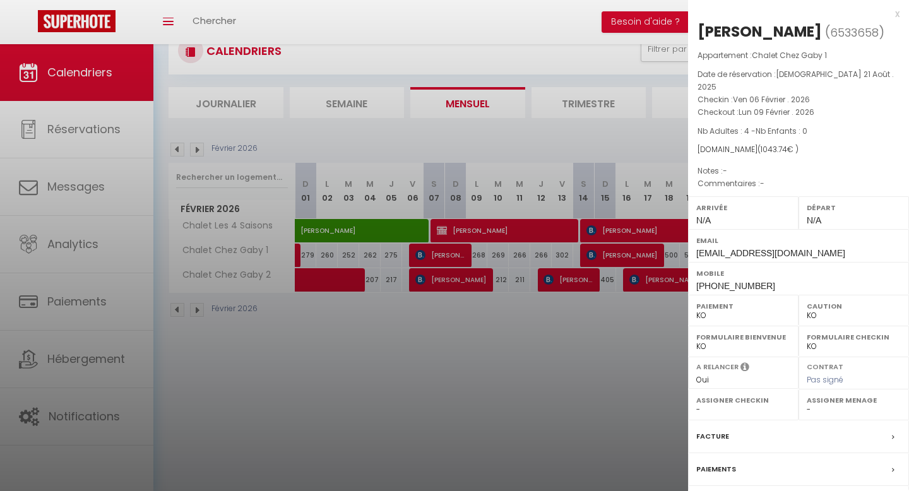
click at [569, 292] on div at bounding box center [454, 245] width 909 height 491
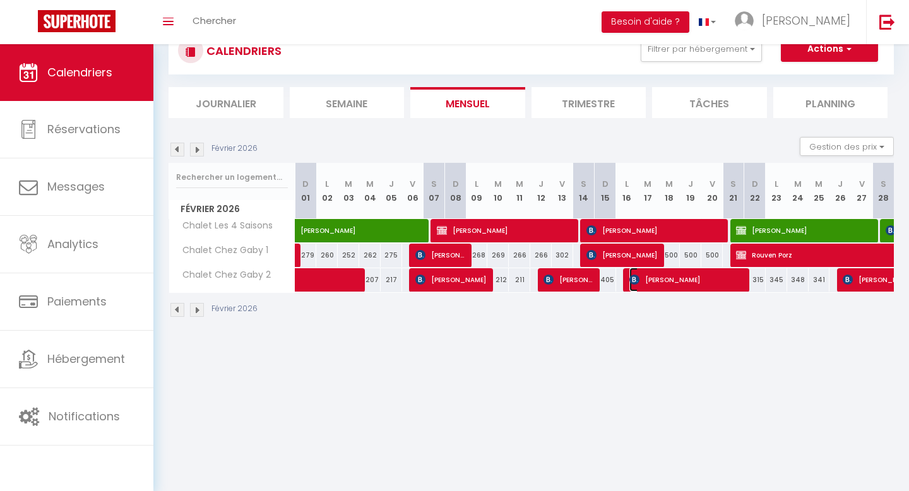
click at [740, 276] on span "[PERSON_NAME]" at bounding box center [686, 280] width 114 height 24
select select "OK"
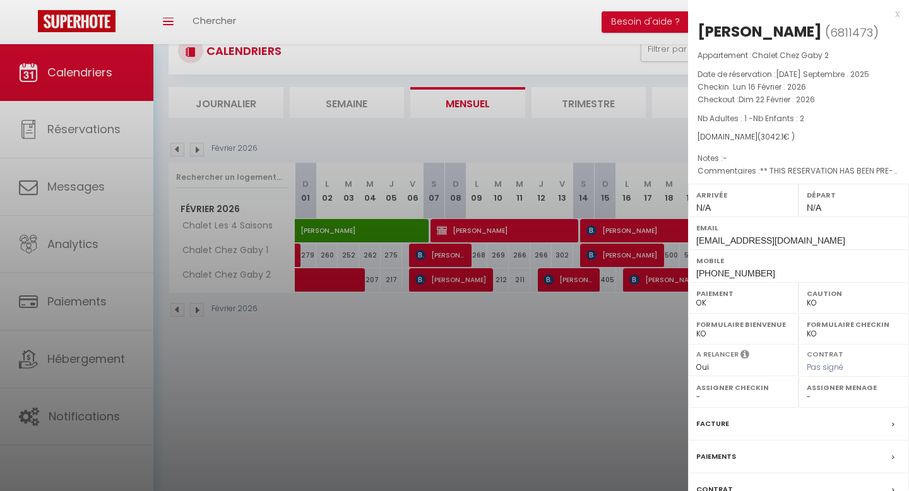
click at [657, 327] on div at bounding box center [454, 245] width 909 height 491
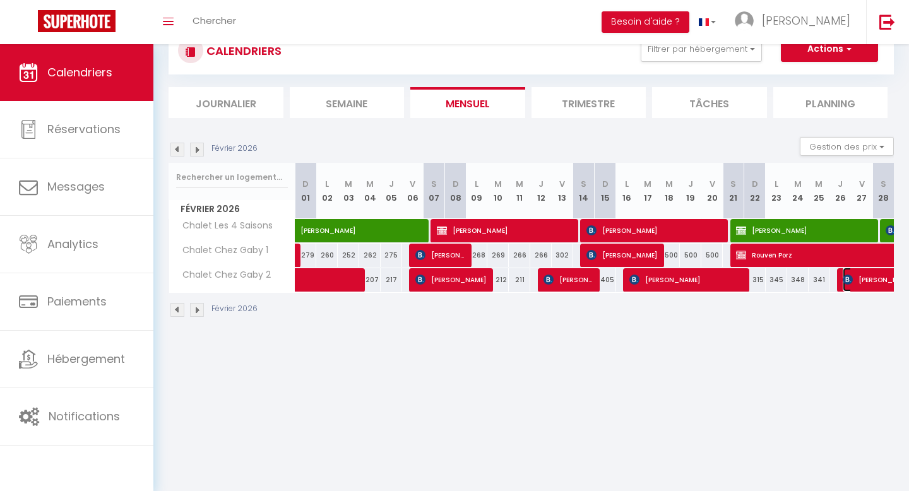
click at [861, 285] on span "[PERSON_NAME]" at bounding box center [900, 280] width 116 height 24
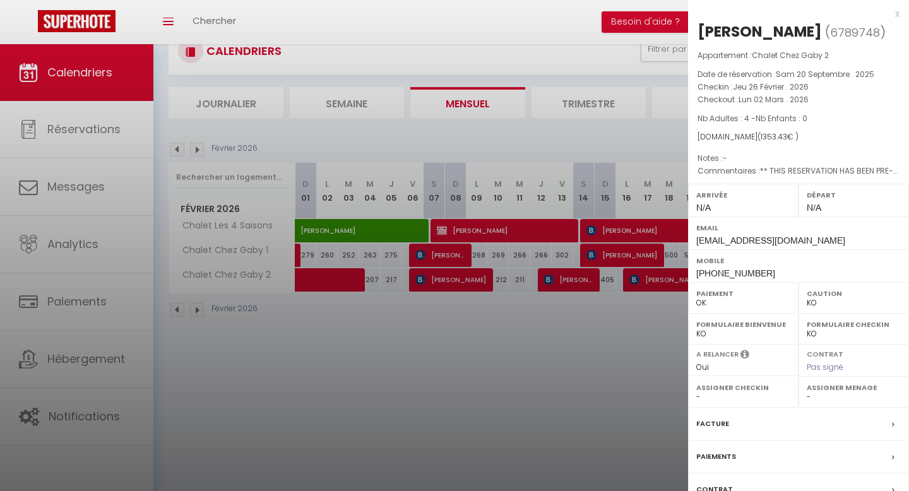
click at [681, 331] on div at bounding box center [454, 245] width 909 height 491
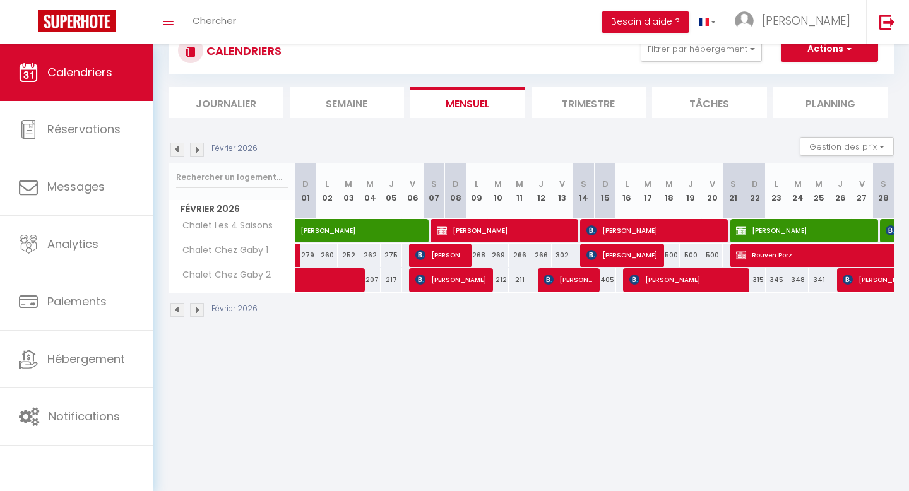
click at [193, 150] on img at bounding box center [197, 150] width 14 height 14
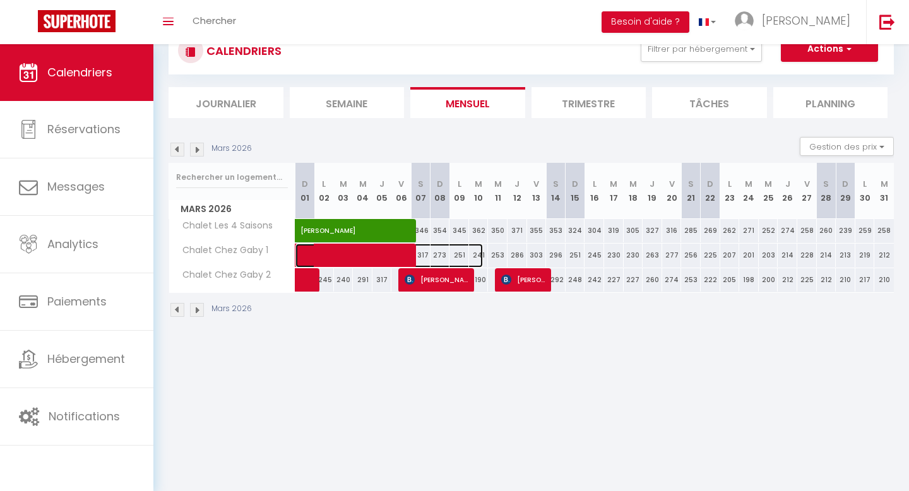
click at [398, 257] on span at bounding box center [396, 256] width 174 height 24
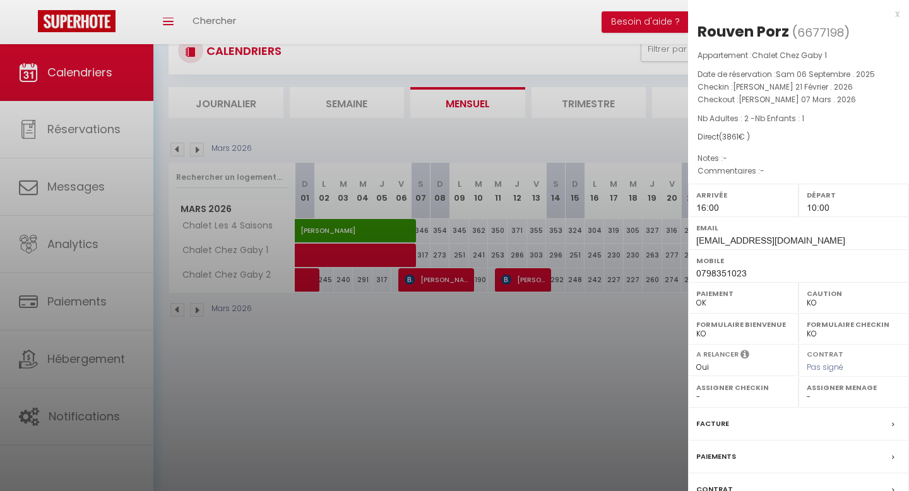
click at [345, 301] on div at bounding box center [454, 245] width 909 height 491
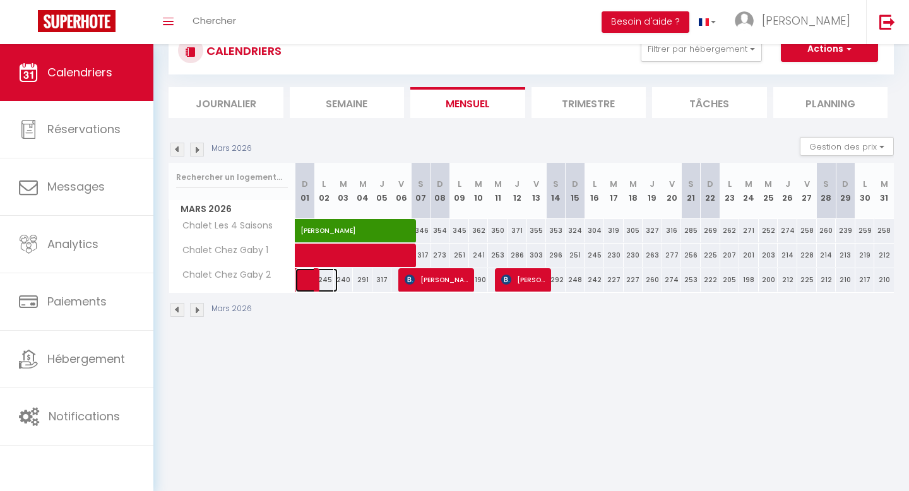
click at [312, 285] on span at bounding box center [323, 280] width 29 height 24
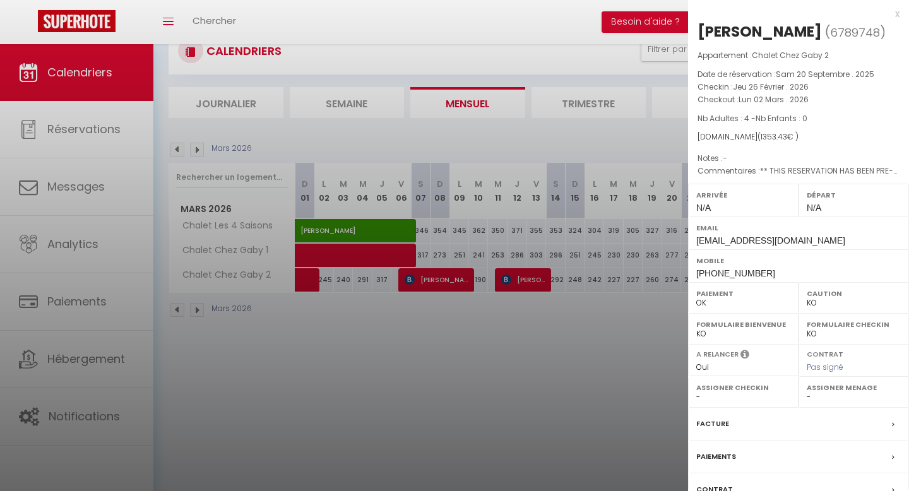
click at [314, 310] on div at bounding box center [454, 245] width 909 height 491
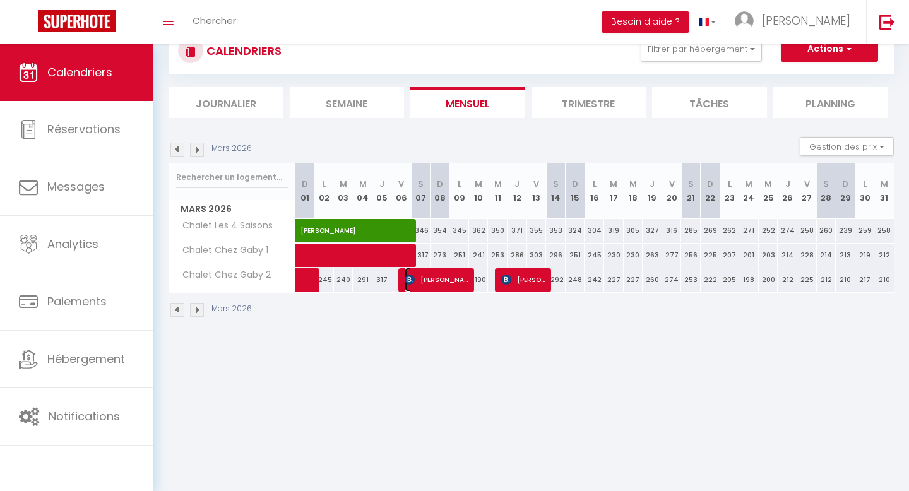
click at [414, 287] on span "[PERSON_NAME]" at bounding box center [436, 280] width 65 height 24
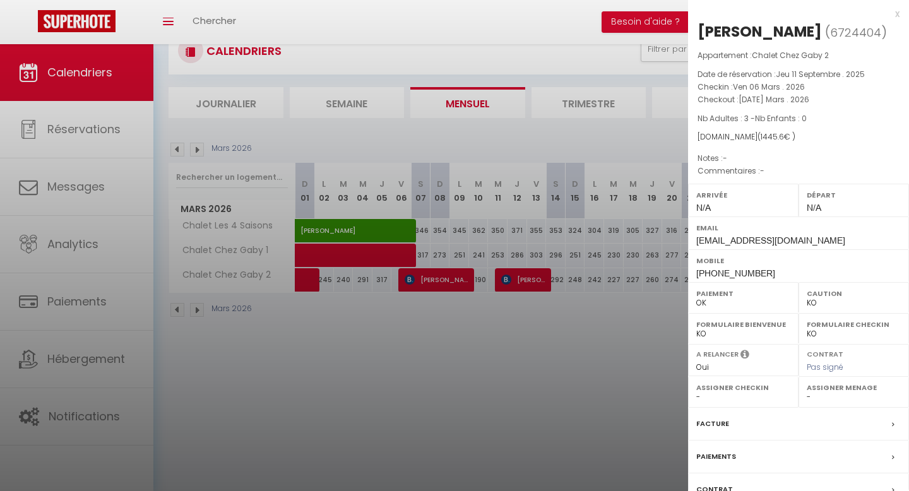
click at [515, 312] on div at bounding box center [454, 245] width 909 height 491
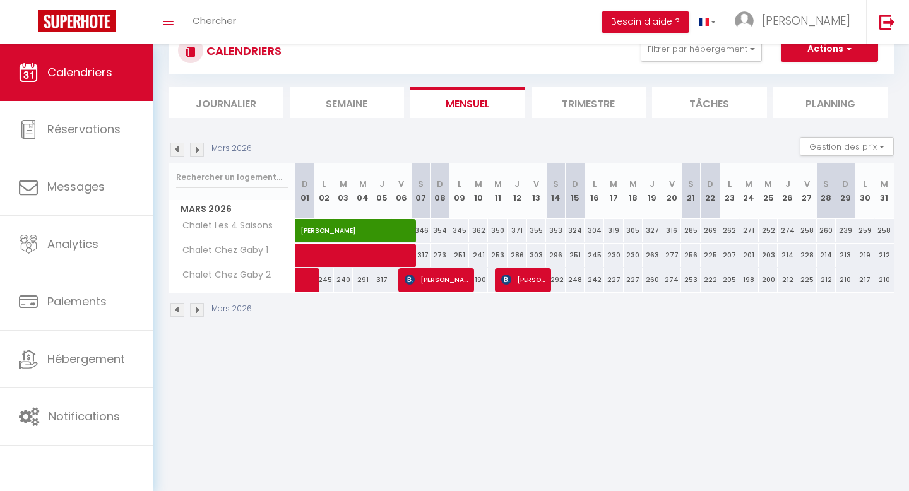
click at [180, 147] on img at bounding box center [177, 150] width 14 height 14
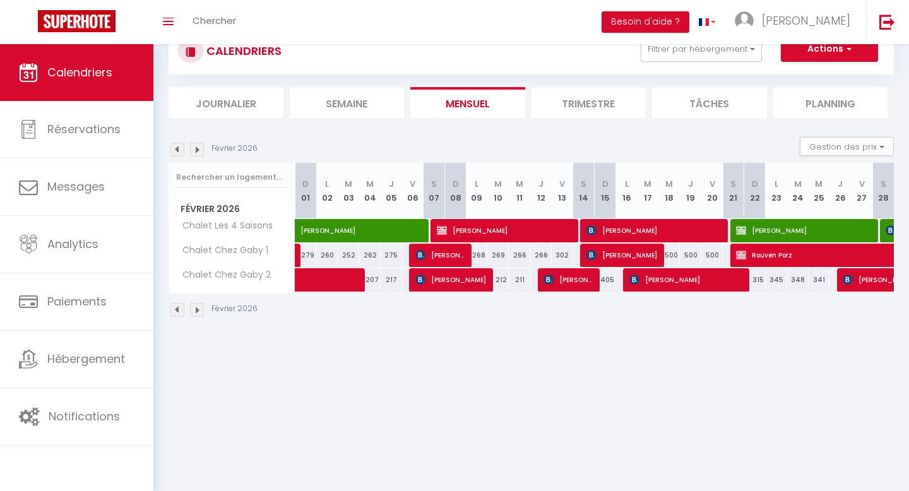
click at [180, 147] on img at bounding box center [177, 150] width 14 height 14
